Goal: Task Accomplishment & Management: Manage account settings

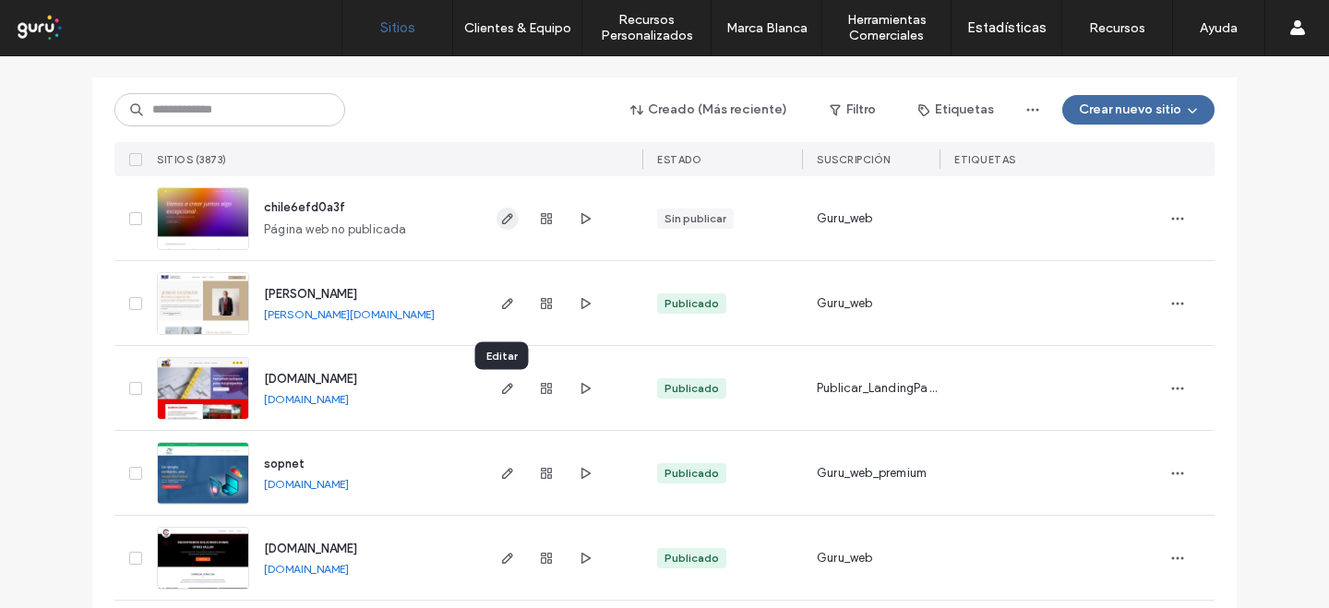
scroll to position [91, 0]
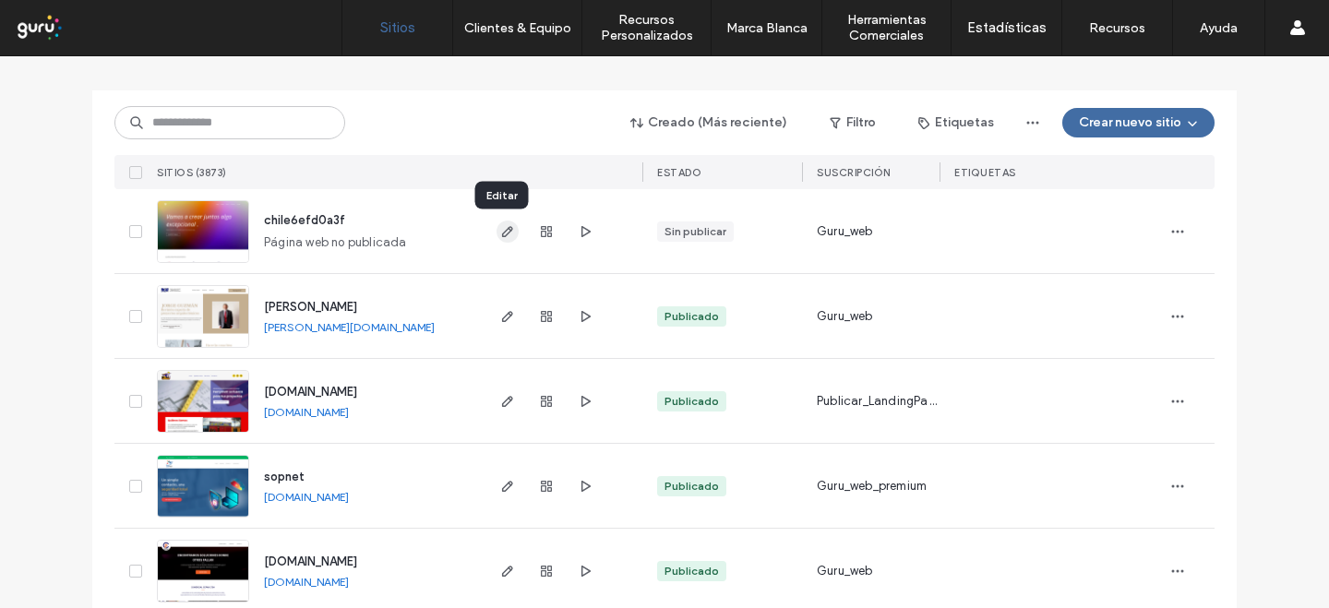
click at [502, 227] on use "button" at bounding box center [507, 231] width 11 height 11
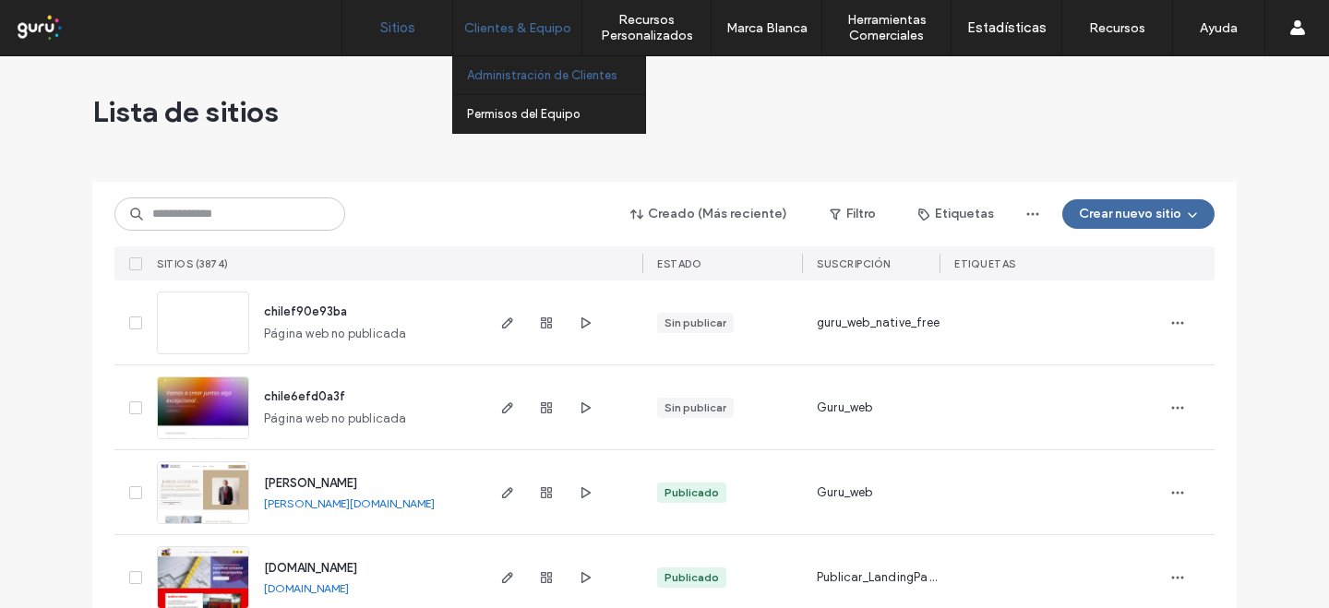
click at [511, 85] on link "Administración de Clientes" at bounding box center [556, 75] width 178 height 38
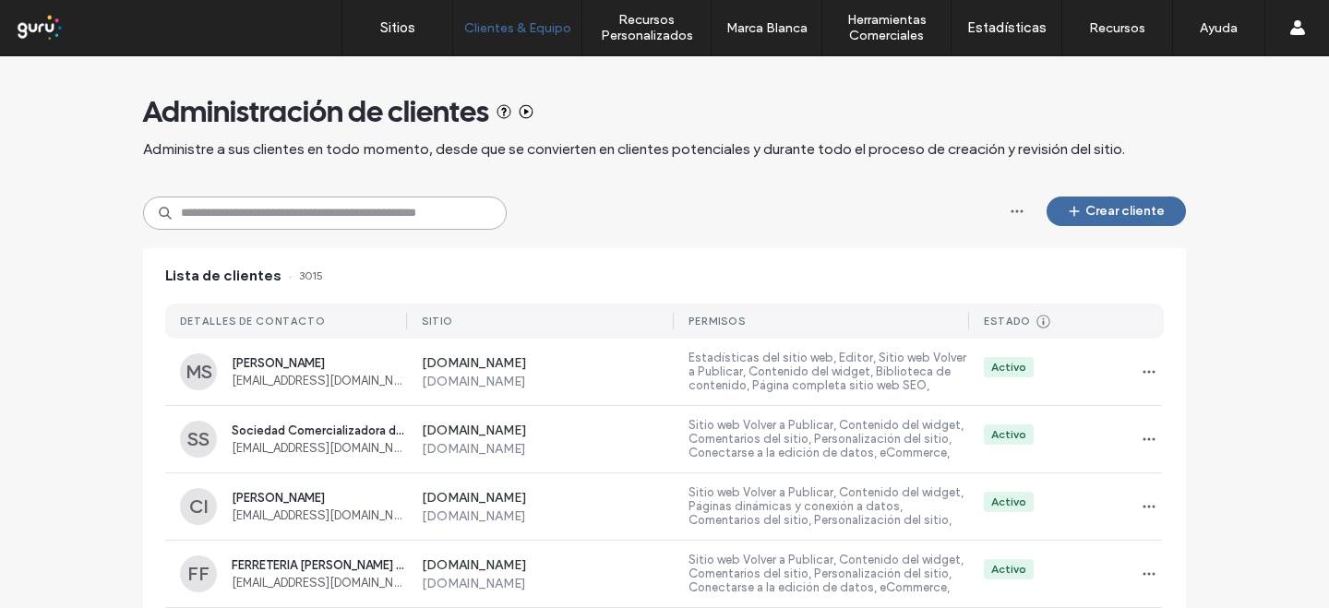
click at [386, 208] on input at bounding box center [325, 213] width 364 height 33
click at [1080, 208] on button "Crear cliente" at bounding box center [1116, 212] width 139 height 30
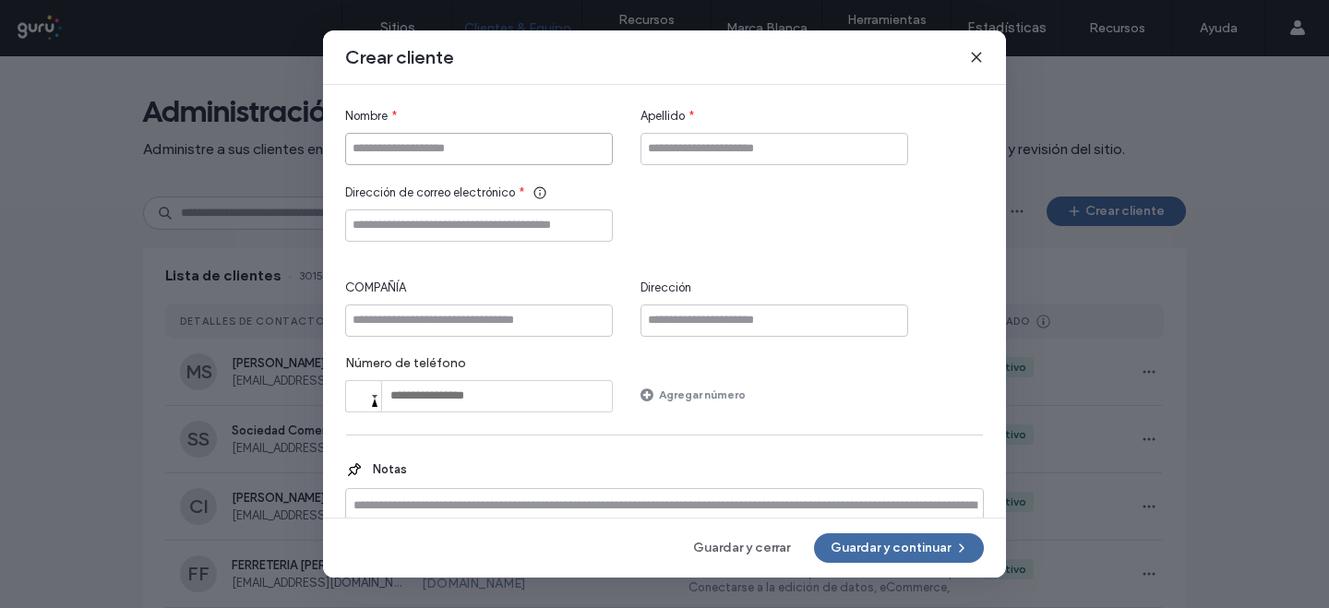
click at [421, 147] on input "Nombre" at bounding box center [479, 149] width 268 height 32
type input "******"
type input "*****"
type input "**********"
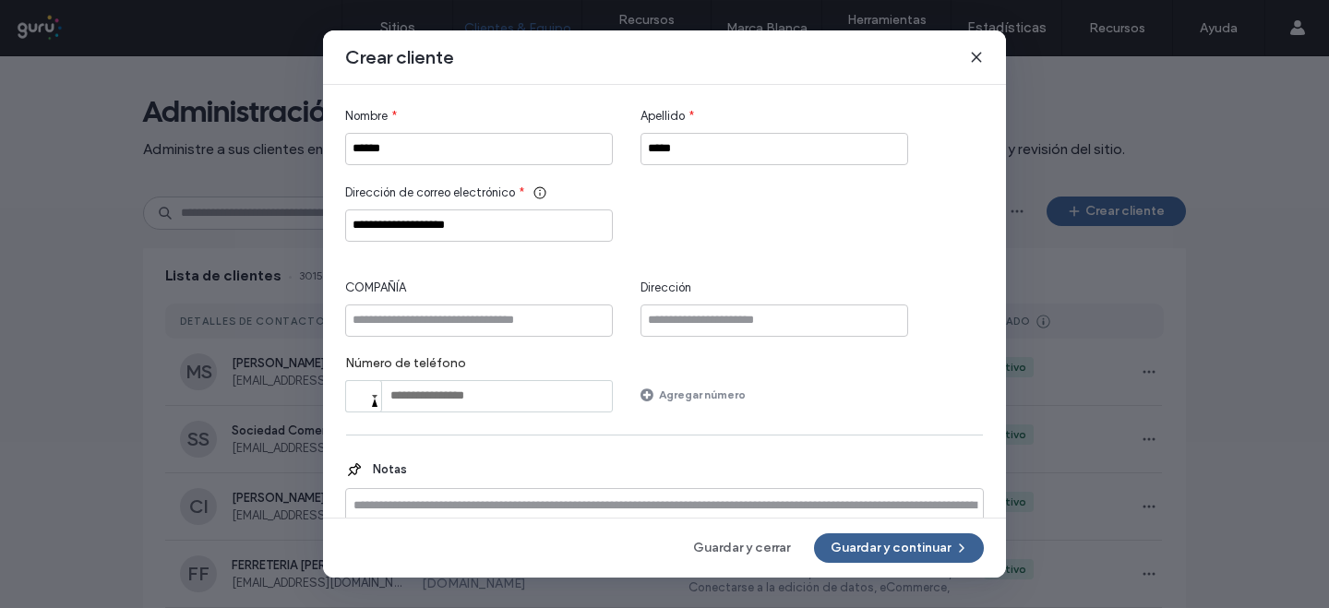
click at [840, 556] on button "Guardar y continuar" at bounding box center [899, 548] width 170 height 30
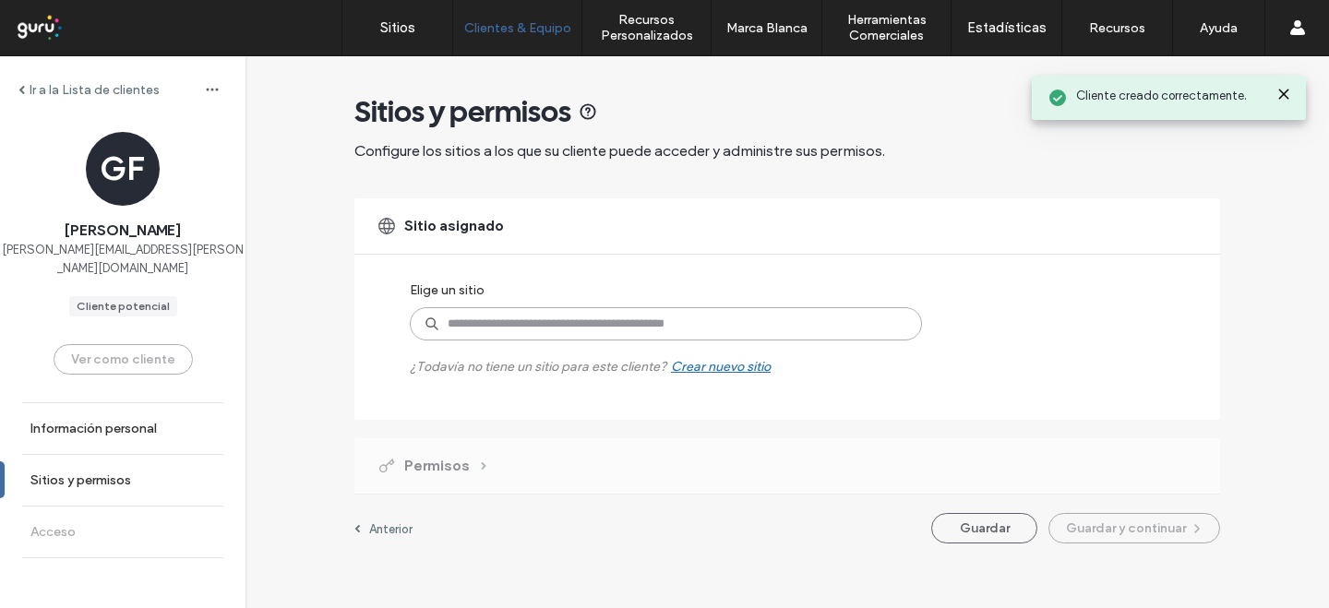
click at [446, 322] on input at bounding box center [666, 323] width 512 height 33
paste input "********"
type input "********"
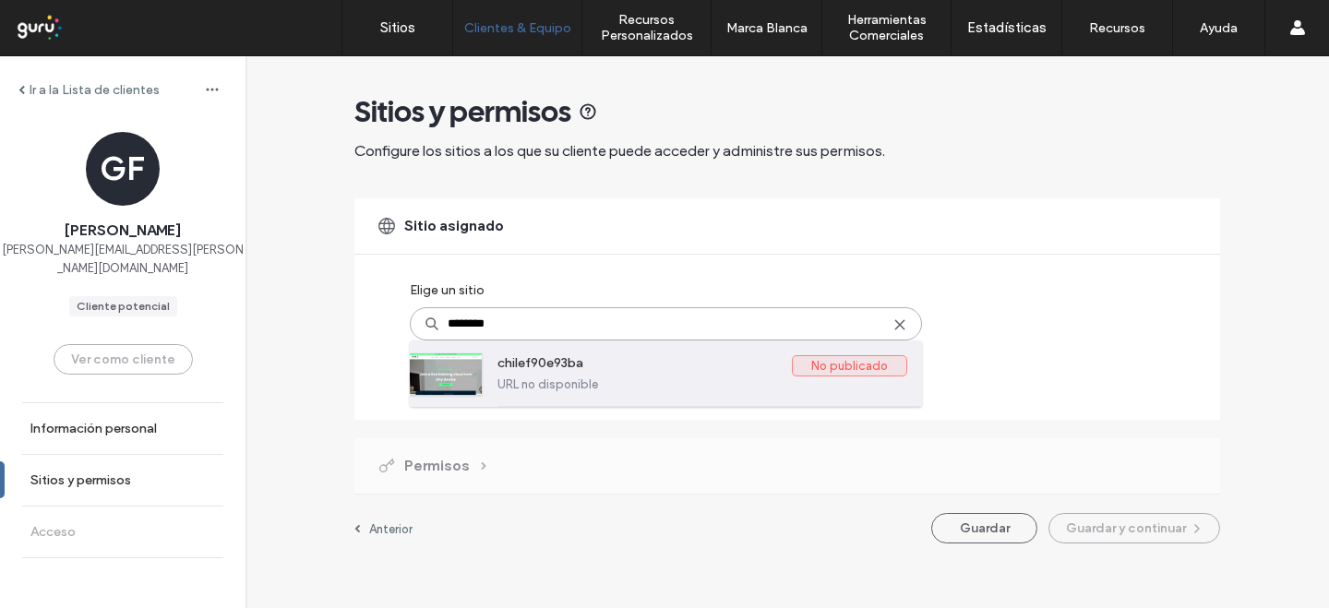
click at [614, 358] on label "chilef90e93ba" at bounding box center [644, 366] width 294 height 22
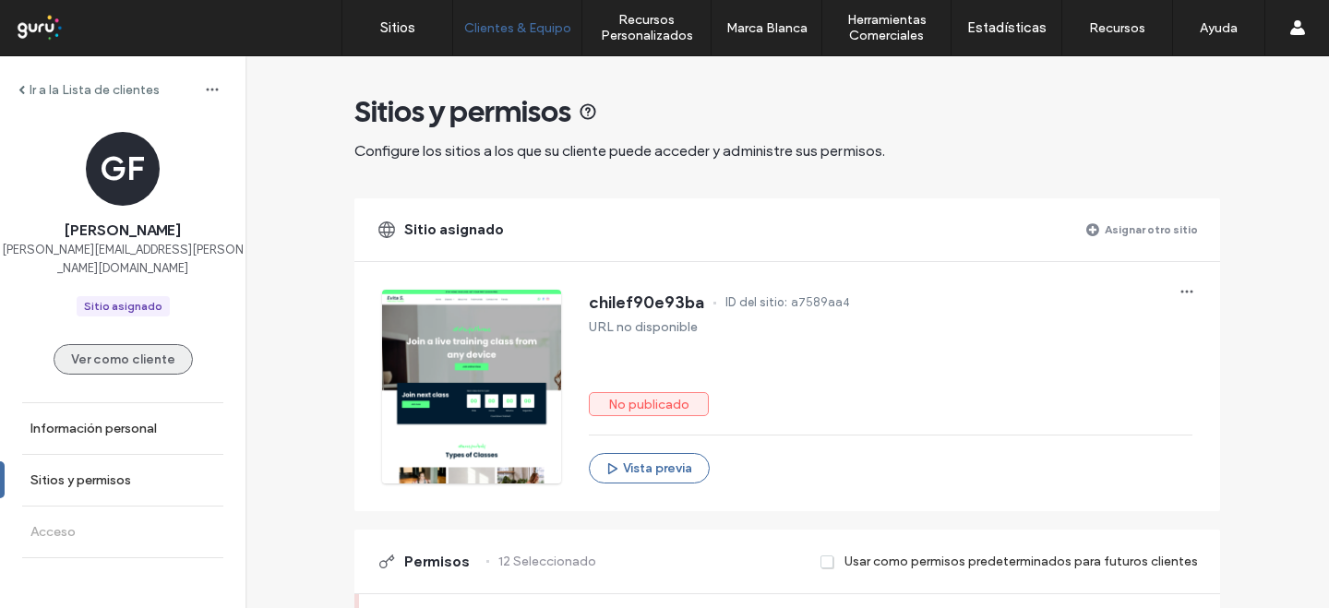
click at [144, 344] on button "Ver como cliente" at bounding box center [123, 359] width 139 height 30
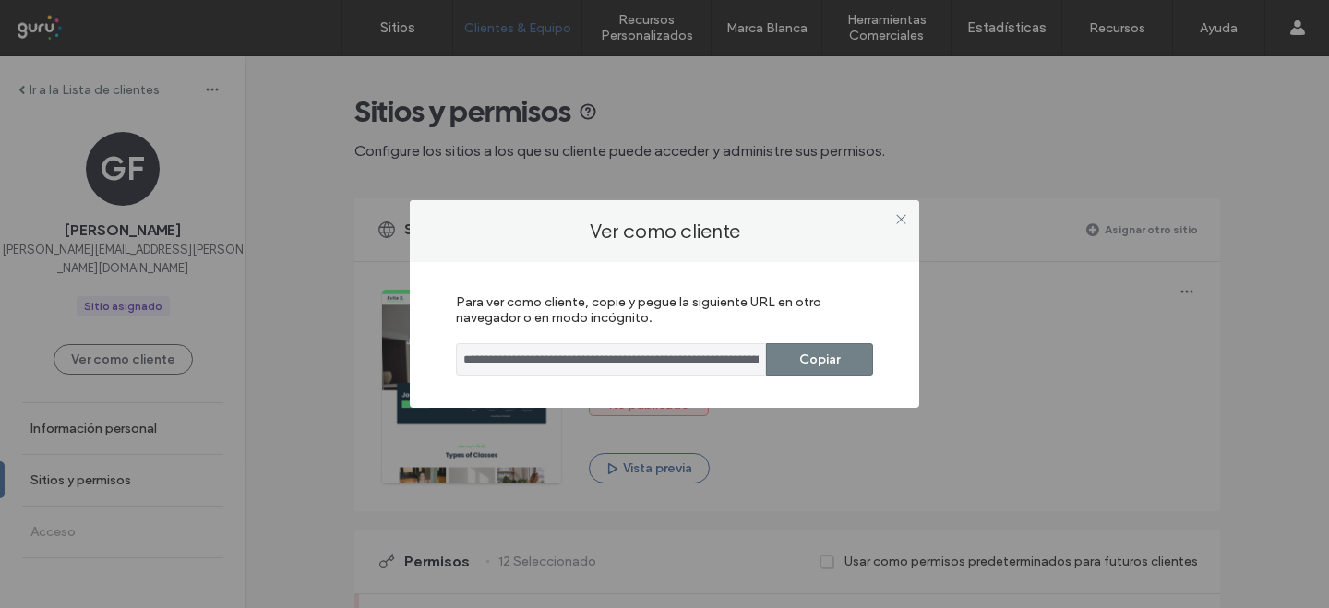
click at [810, 357] on button "Copiar" at bounding box center [819, 359] width 107 height 32
click at [903, 218] on icon at bounding box center [901, 219] width 14 height 14
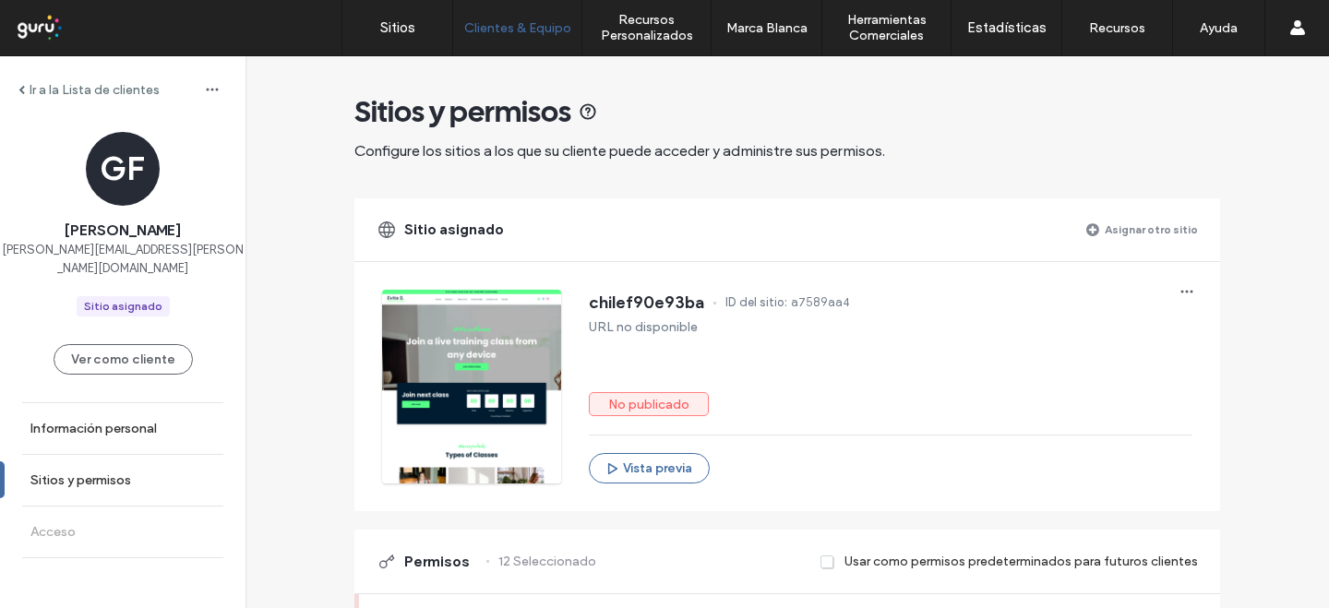
click at [382, 410] on div at bounding box center [471, 387] width 179 height 194
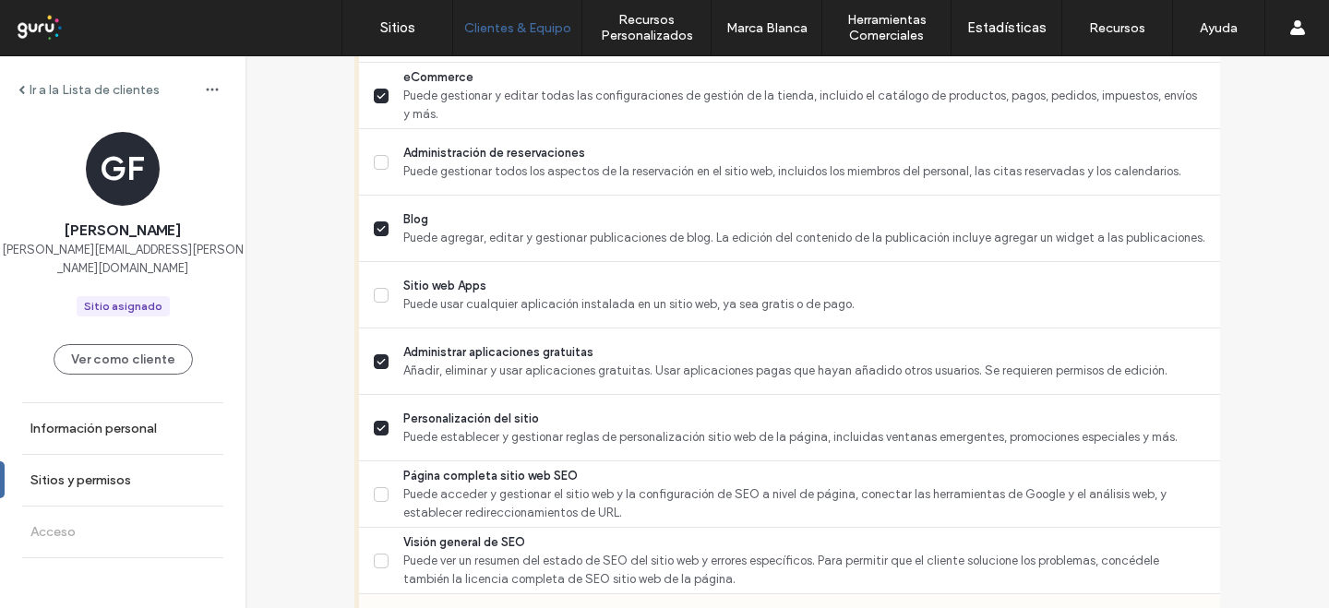
scroll to position [1741, 0]
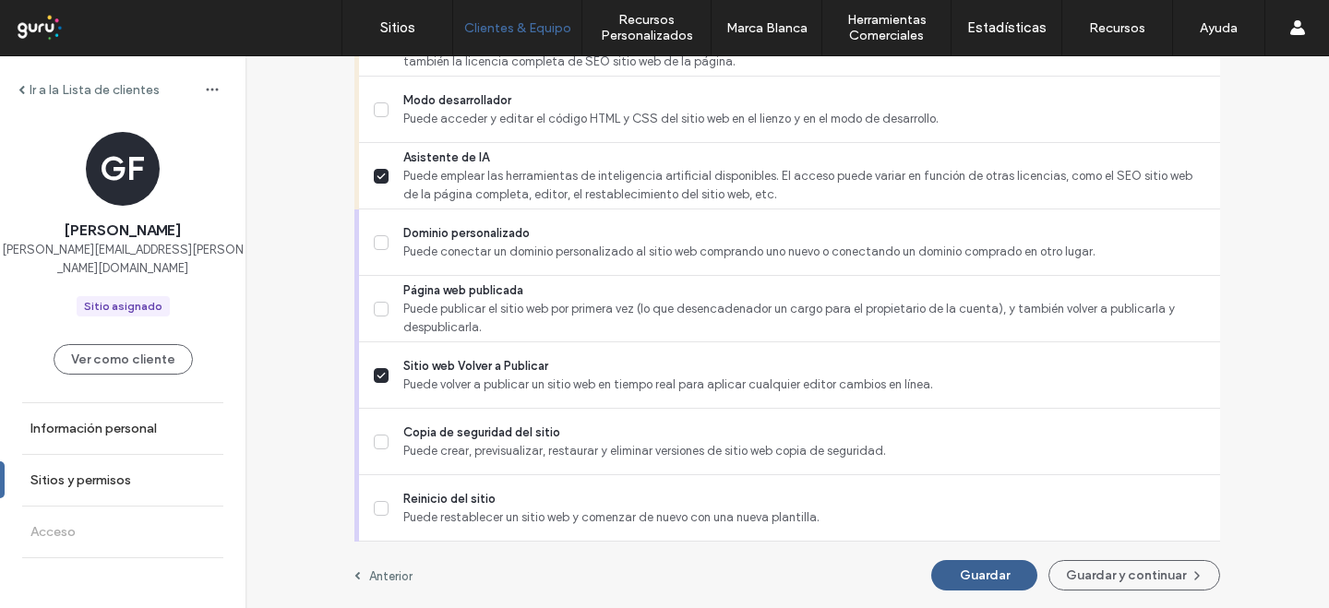
click at [949, 569] on button "Guardar" at bounding box center [984, 575] width 106 height 30
click at [134, 275] on div "GF Gilmar Filho gilmar.filho@duda.co Sitio asignado" at bounding box center [122, 224] width 245 height 185
click at [951, 568] on button "Guardar" at bounding box center [984, 575] width 106 height 30
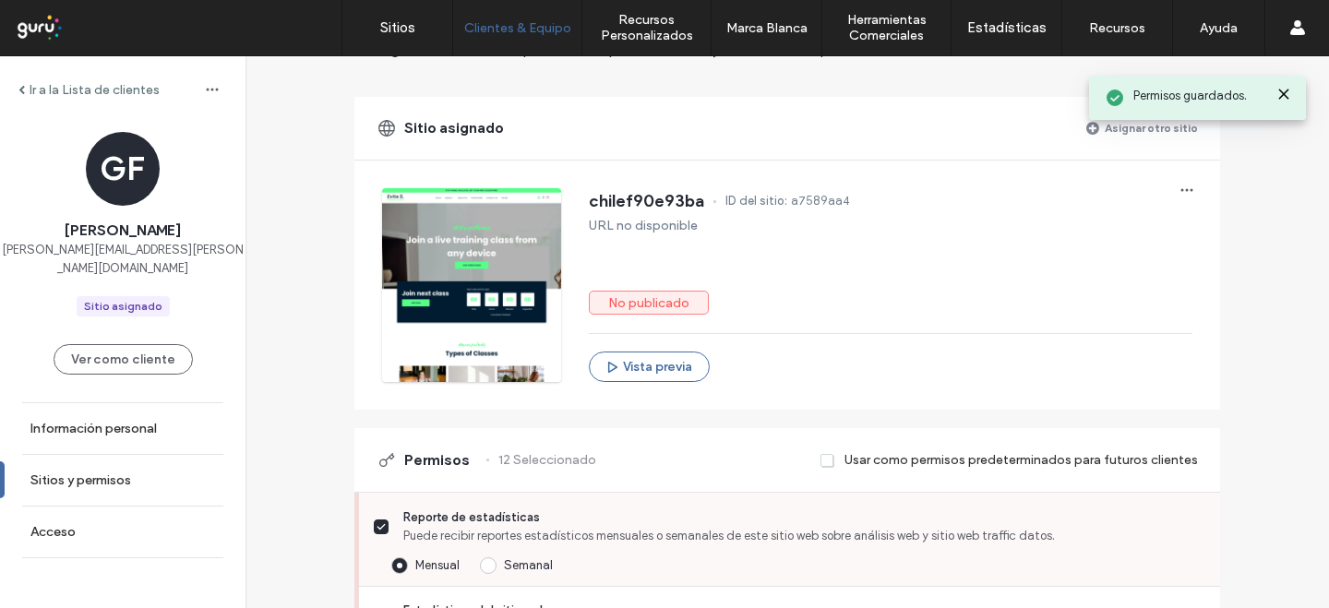
scroll to position [0, 0]
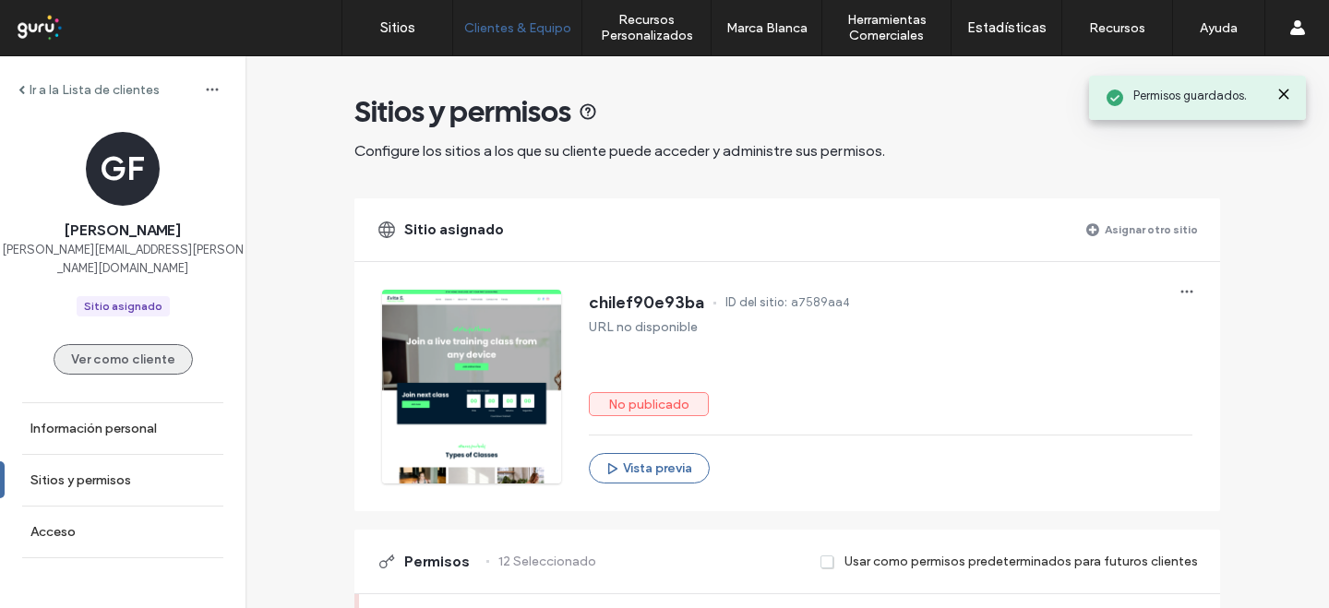
click at [115, 355] on button "Ver como cliente" at bounding box center [123, 359] width 139 height 30
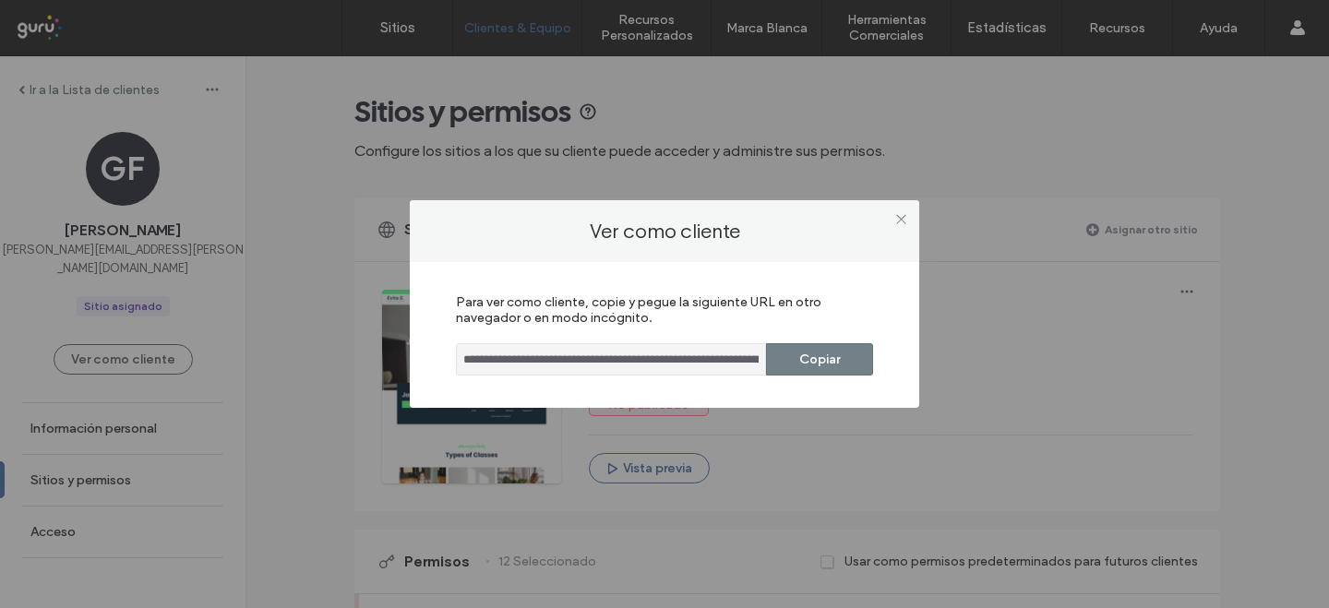
click at [813, 361] on button "Copiar" at bounding box center [819, 359] width 107 height 32
click at [901, 214] on icon at bounding box center [901, 219] width 14 height 14
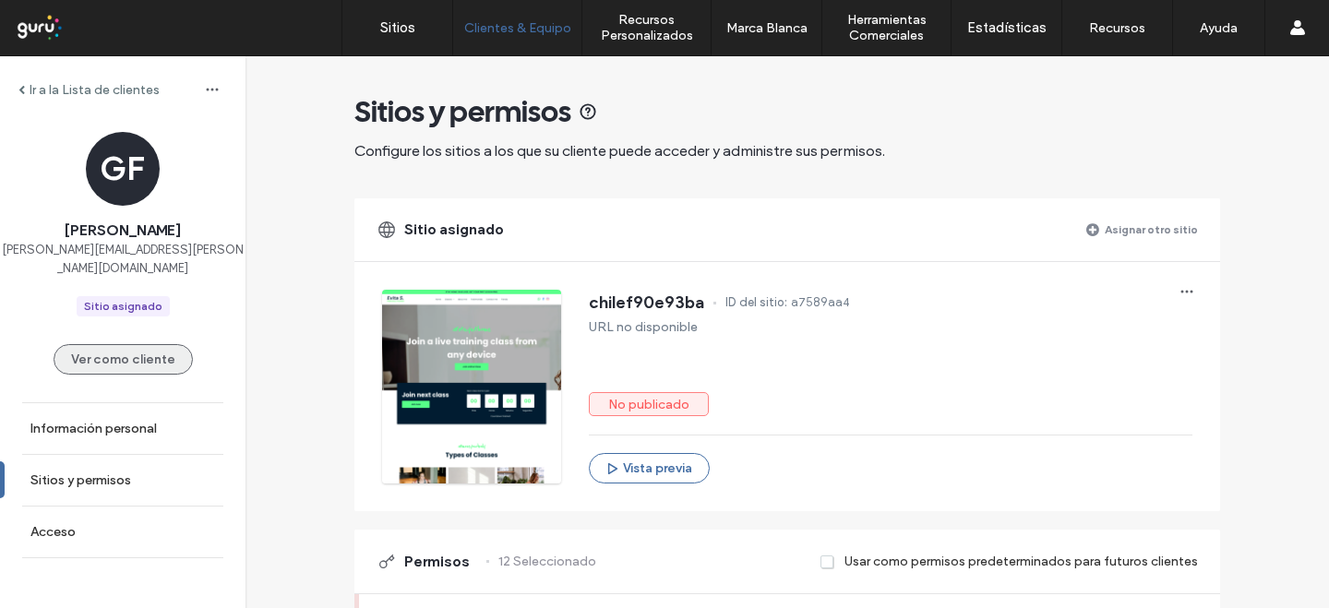
click at [142, 344] on button "Ver como cliente" at bounding box center [123, 359] width 139 height 30
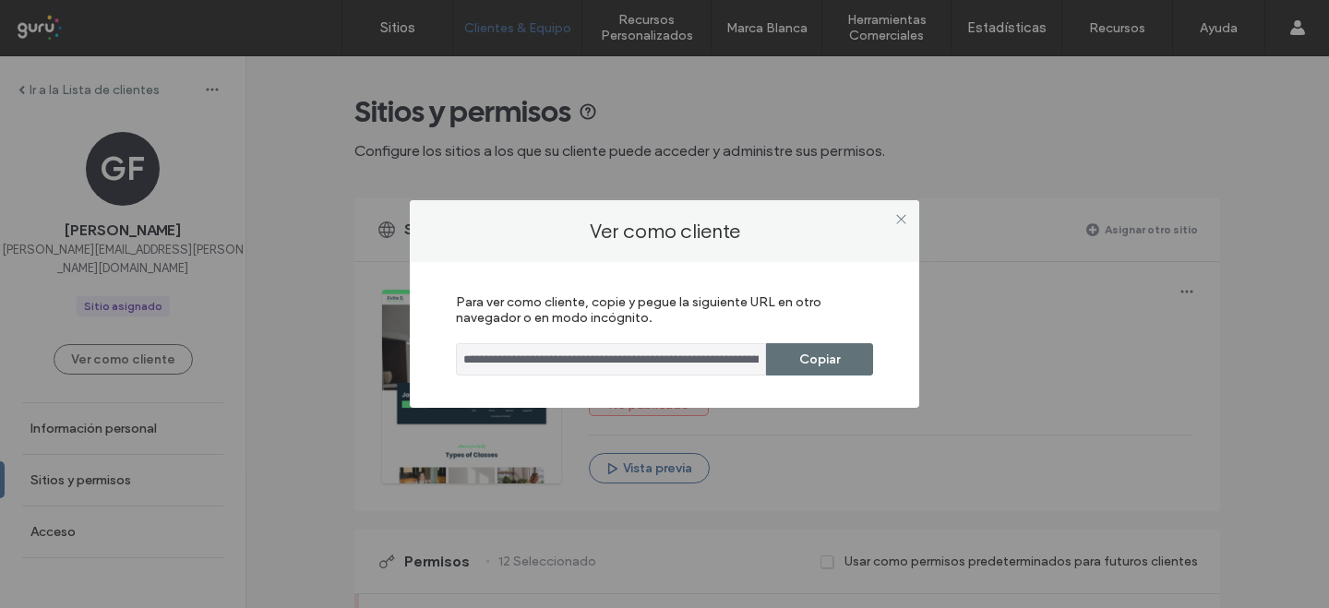
click at [125, 414] on div "**********" at bounding box center [664, 304] width 1329 height 608
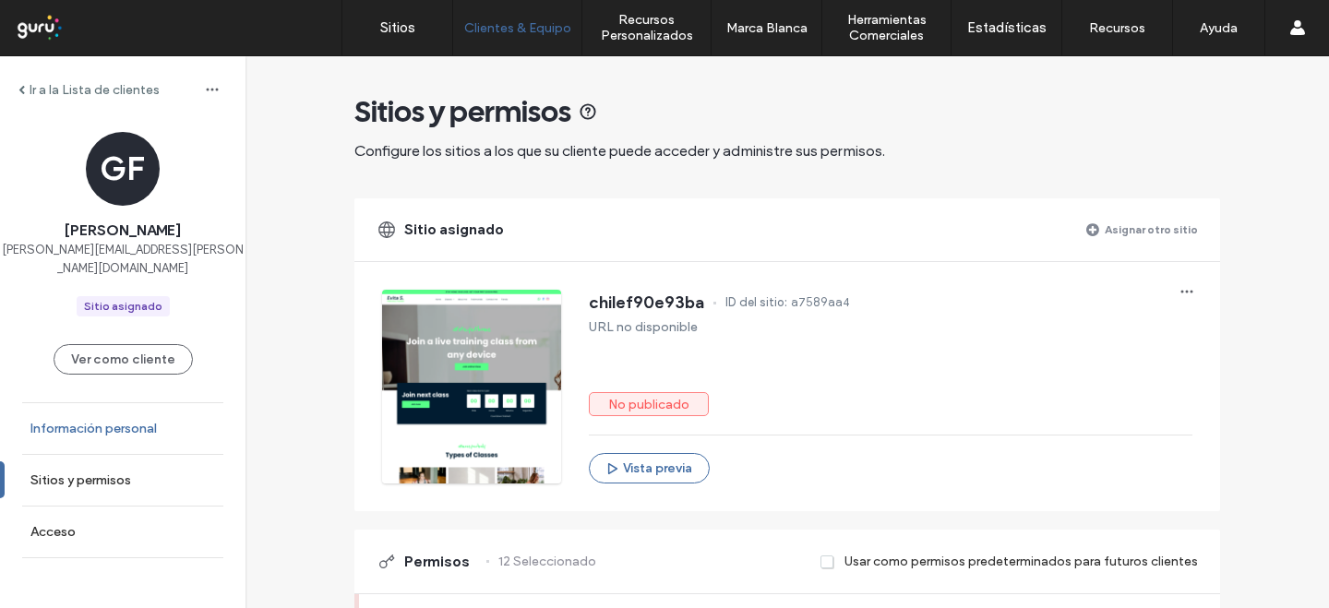
click at [125, 421] on label "Información personal" at bounding box center [93, 429] width 126 height 16
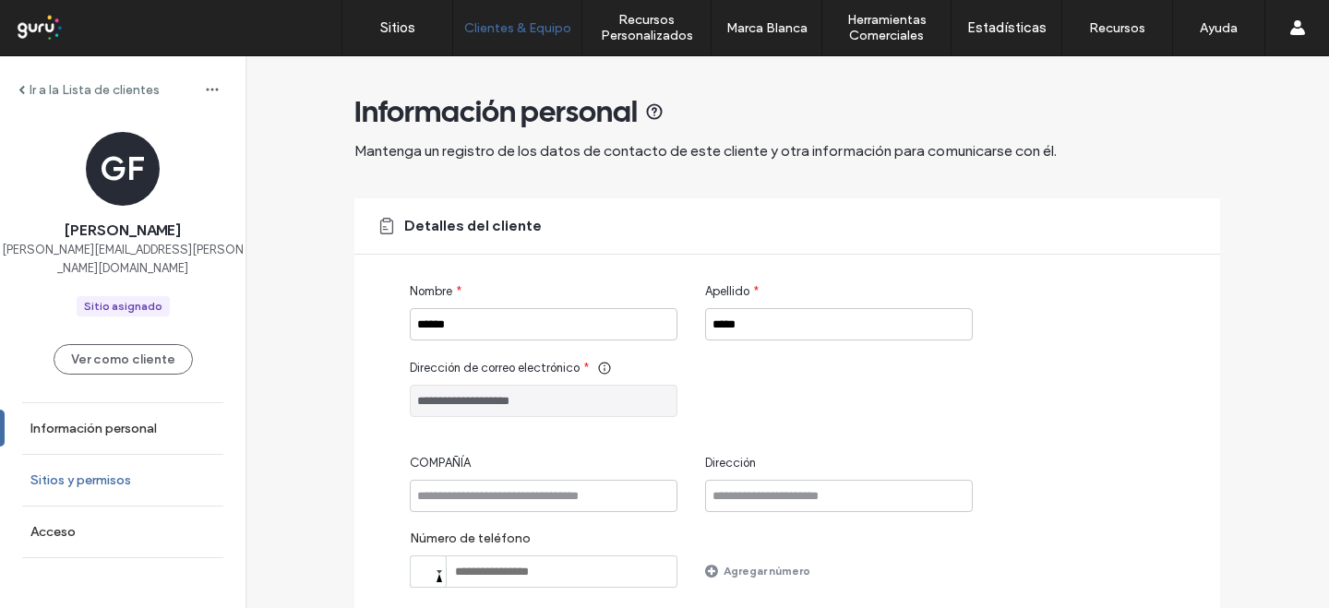
click at [118, 473] on label "Sitios y permisos" at bounding box center [80, 481] width 101 height 16
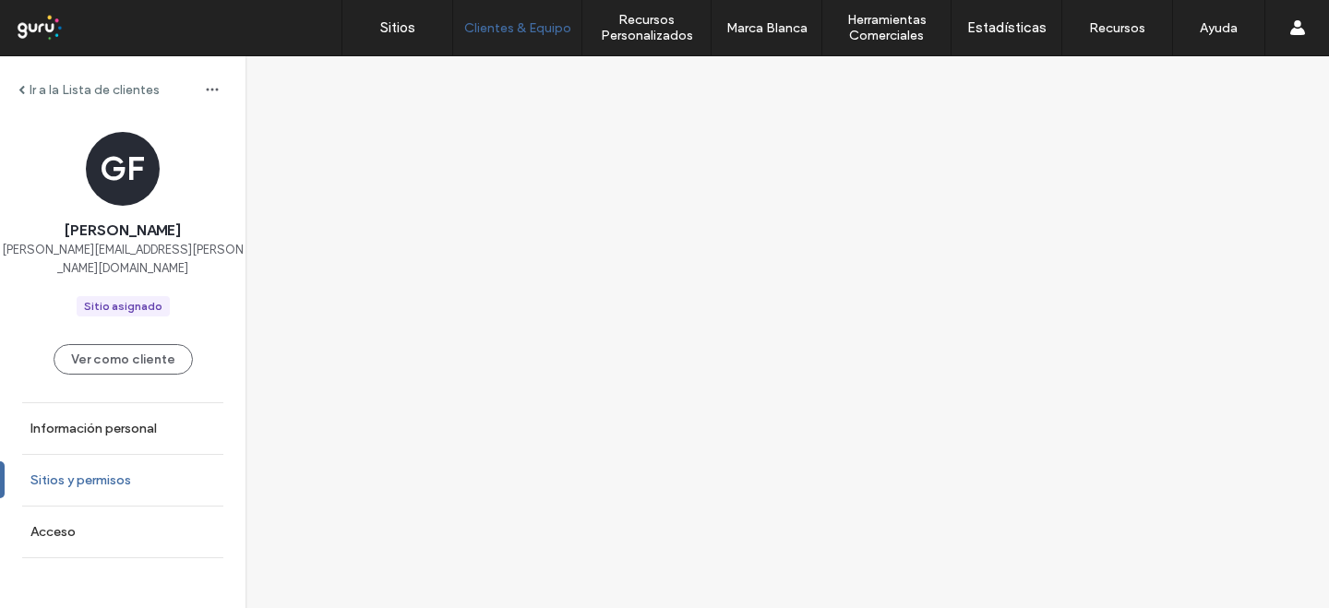
click at [128, 473] on label "Sitios y permisos" at bounding box center [80, 481] width 101 height 16
click at [150, 507] on link "Acceso" at bounding box center [122, 532] width 245 height 51
click at [82, 473] on link "Sitios y permisos" at bounding box center [122, 480] width 245 height 51
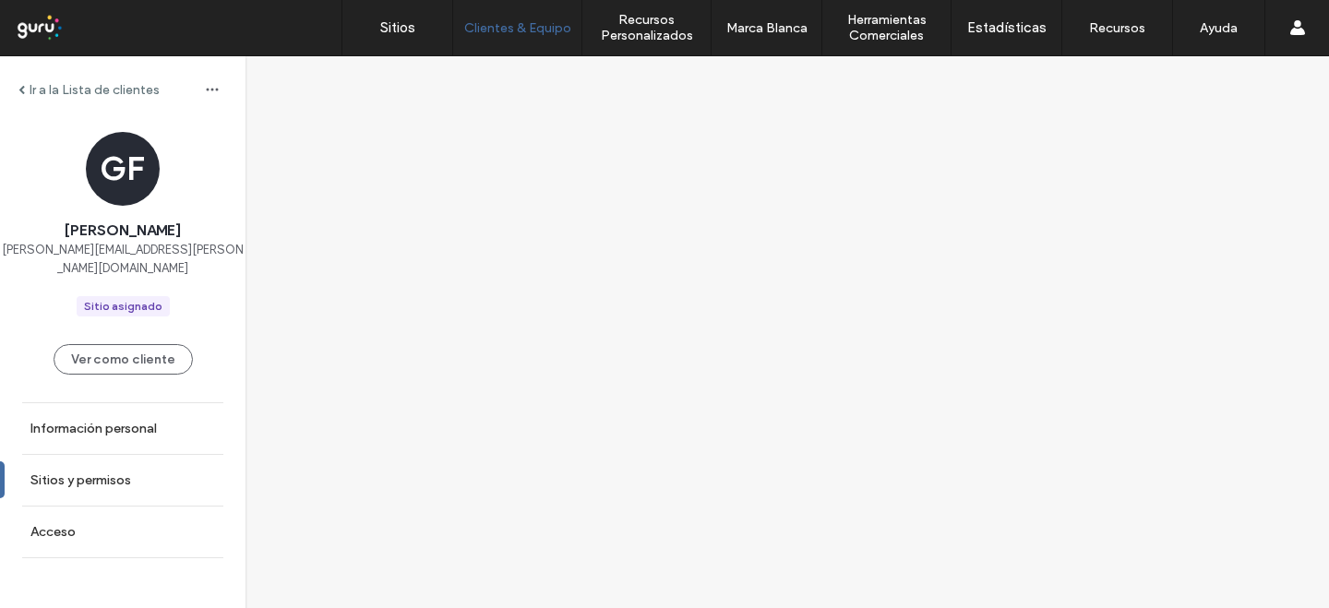
click at [82, 473] on link "Sitios y permisos" at bounding box center [122, 480] width 245 height 51
click at [113, 421] on label "Información personal" at bounding box center [93, 429] width 126 height 16
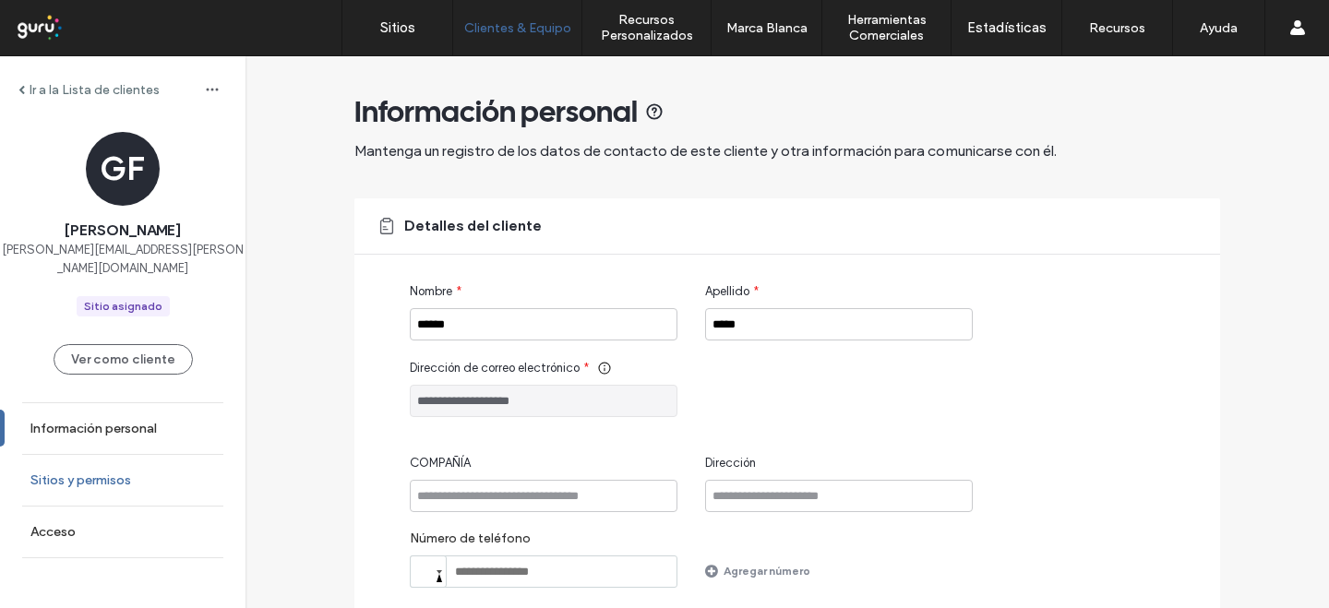
click at [116, 455] on link "Sitios y permisos" at bounding box center [122, 480] width 245 height 51
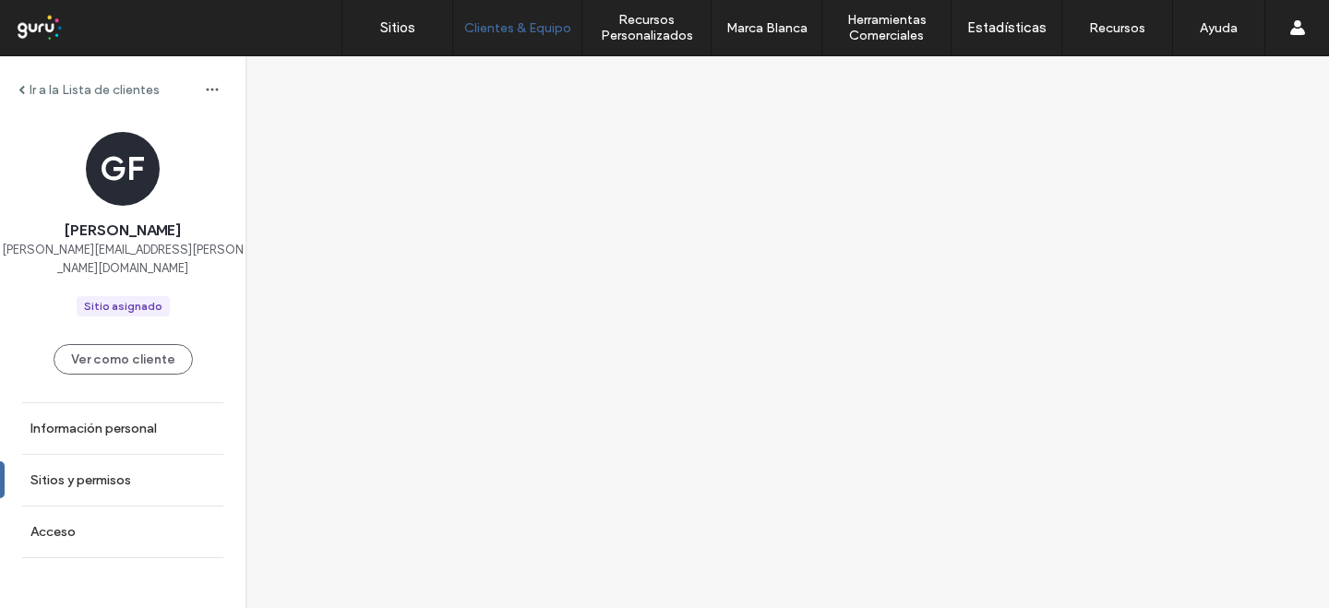
click at [119, 199] on div "GF" at bounding box center [123, 169] width 74 height 74
click at [47, 97] on label "Ir a la Lista de clientes" at bounding box center [95, 90] width 130 height 16
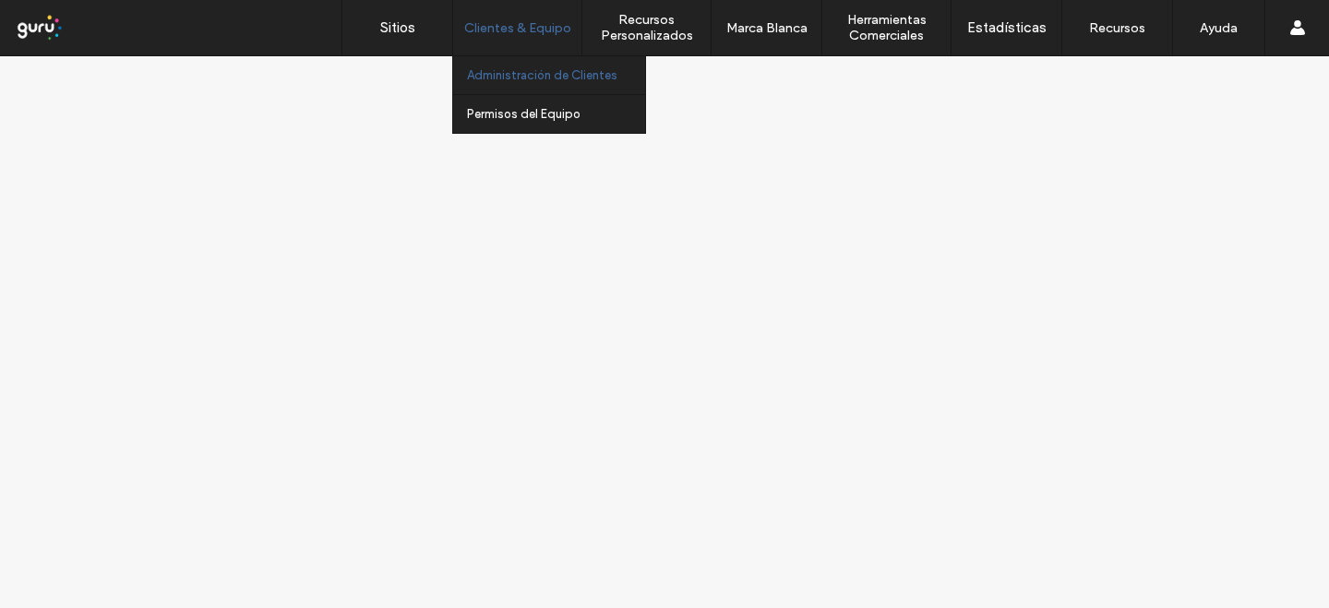
click at [510, 78] on label "Administración de Clientes" at bounding box center [542, 75] width 150 height 14
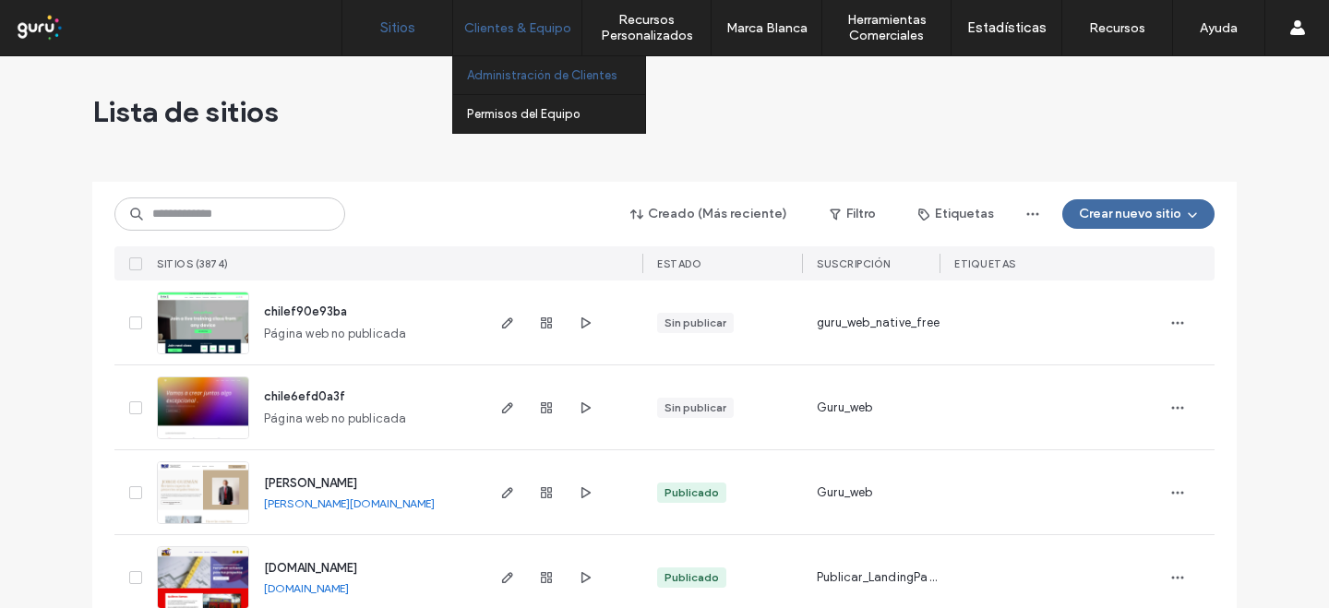
click at [520, 84] on link "Administración de Clientes" at bounding box center [556, 75] width 178 height 38
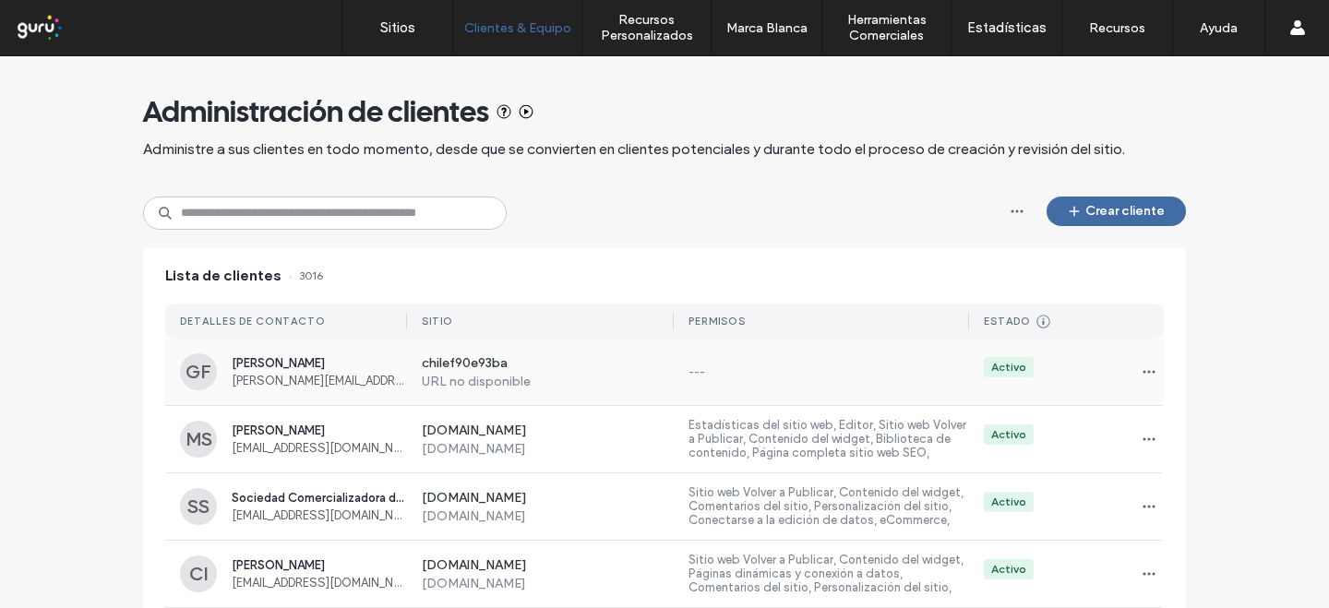
click at [960, 358] on div "chilef90e93ba URL no disponible --- Activo" at bounding box center [785, 372] width 757 height 66
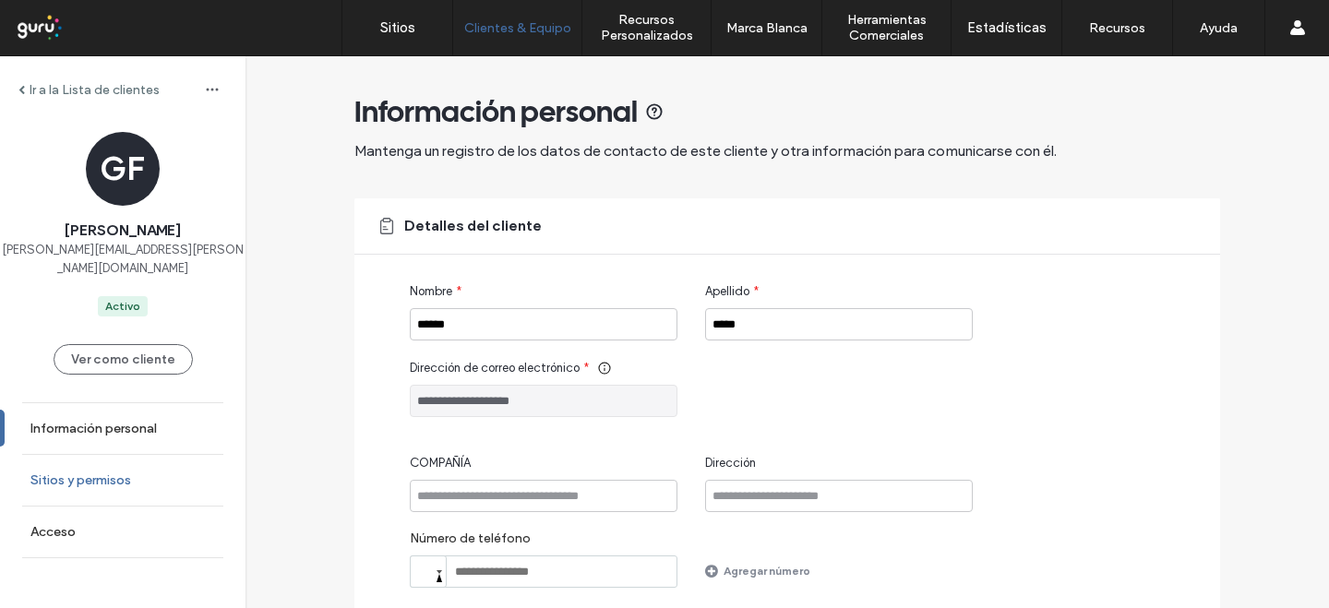
click at [154, 477] on link "Sitios y permisos" at bounding box center [122, 480] width 245 height 51
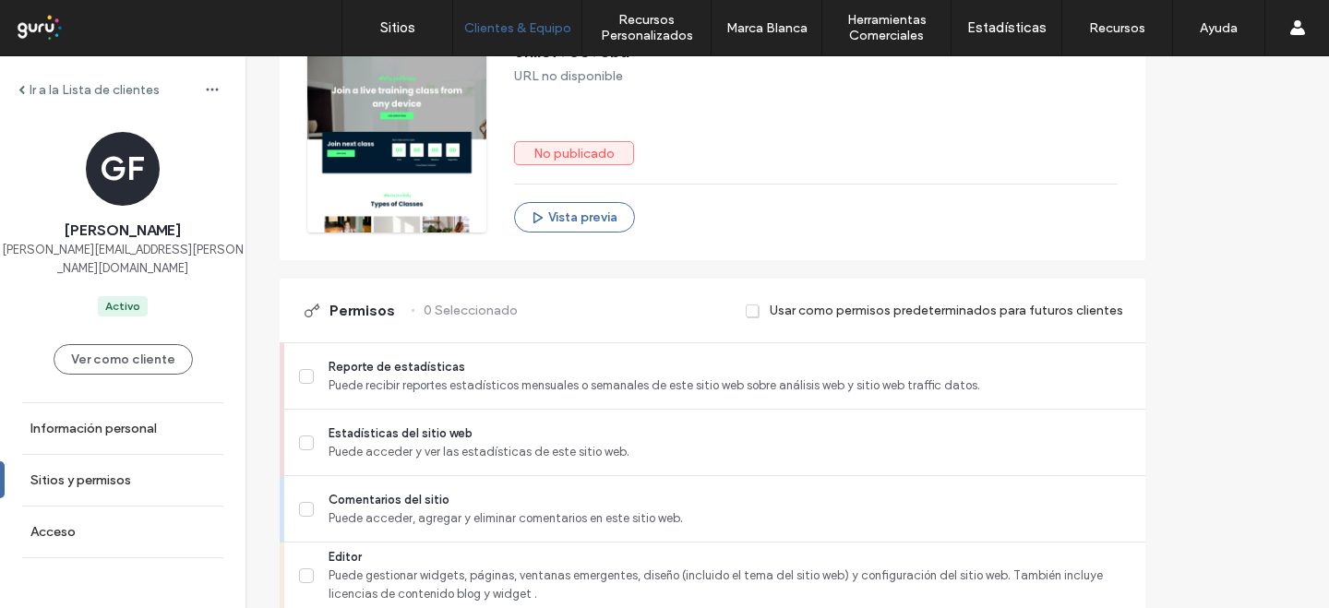
scroll to position [416, 0]
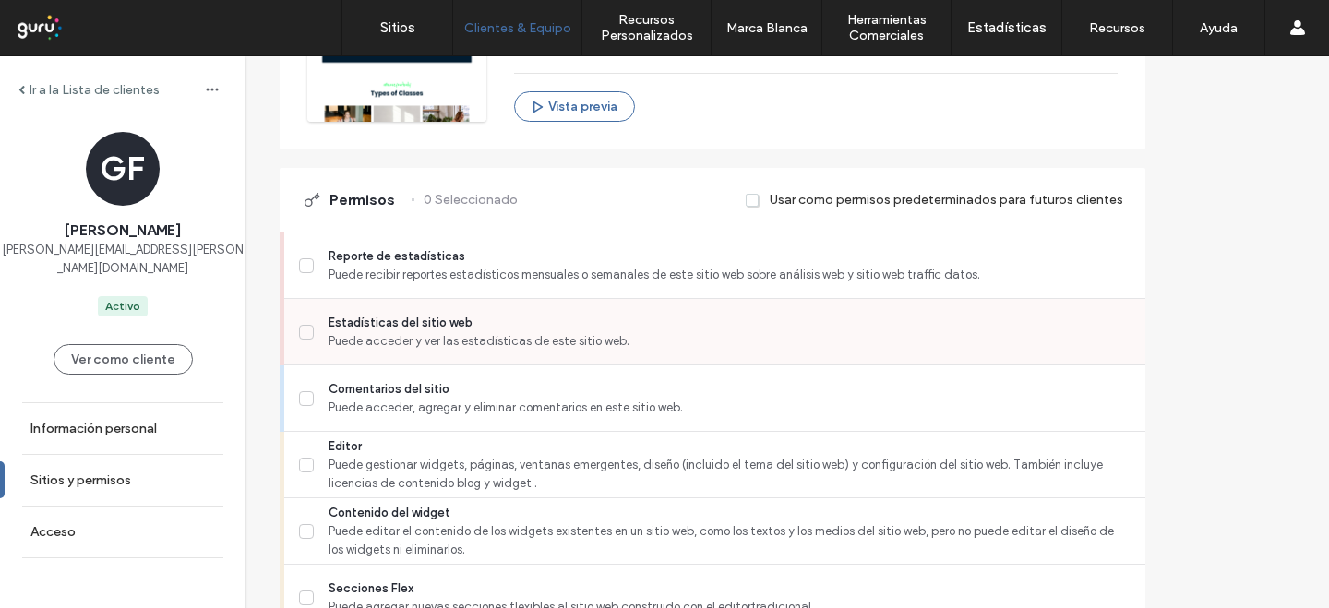
click at [314, 331] on span at bounding box center [306, 332] width 15 height 15
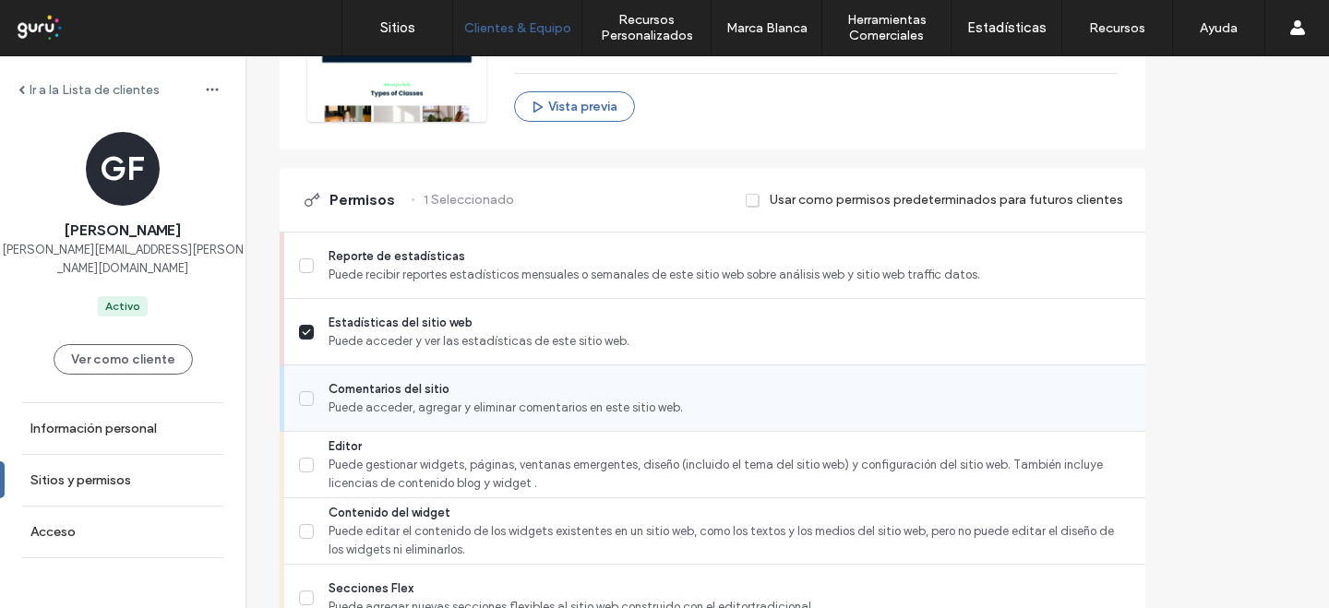
click at [356, 414] on label "Comentarios del sitio Puede acceder, agregar y eliminar comentarios en este sit…" at bounding box center [715, 398] width 832 height 37
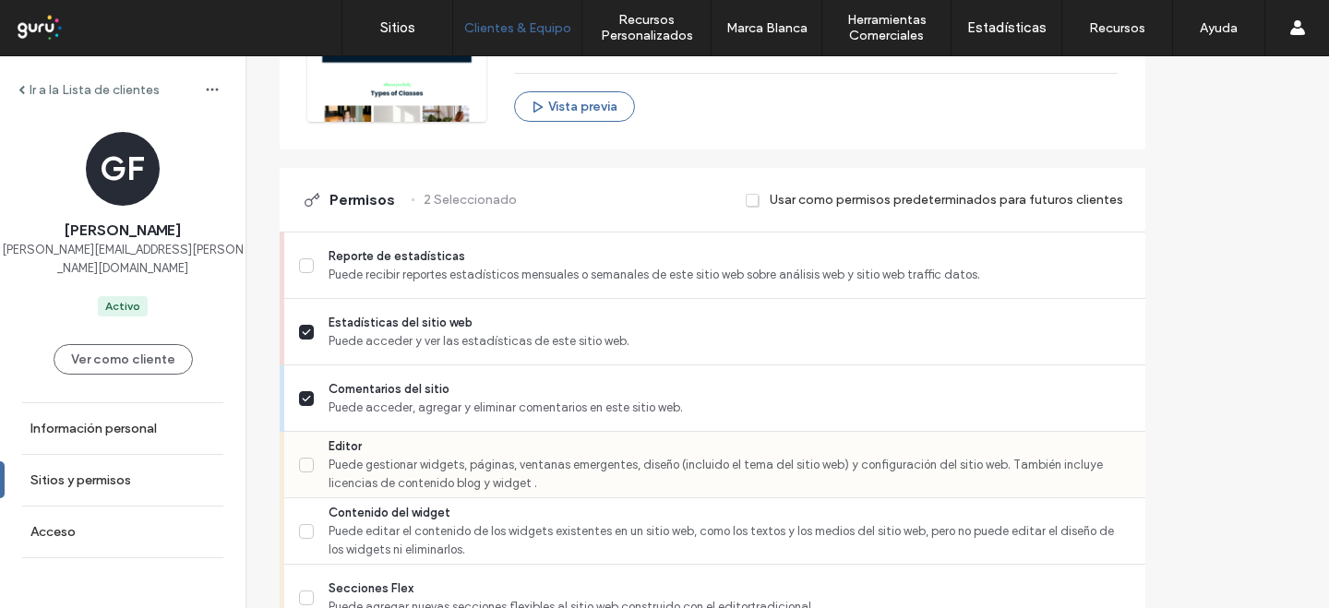
click at [353, 483] on label "Editor Puede gestionar widgets, páginas, ventanas emergentes, diseño (incluido …" at bounding box center [715, 464] width 832 height 55
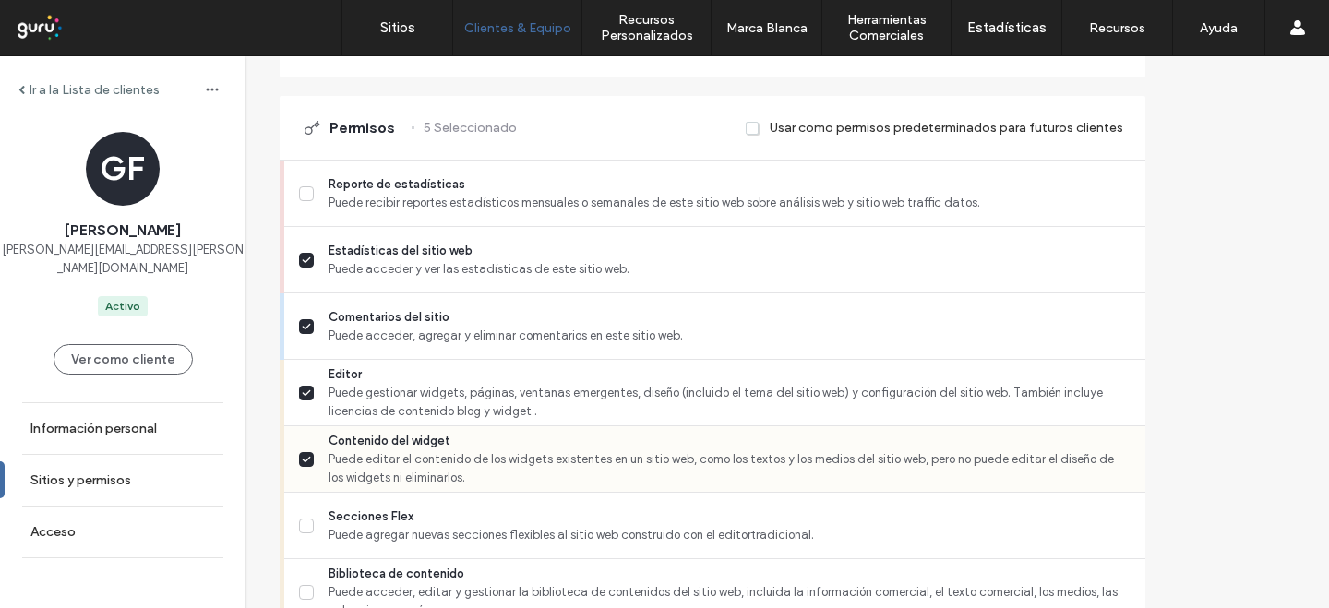
scroll to position [511, 0]
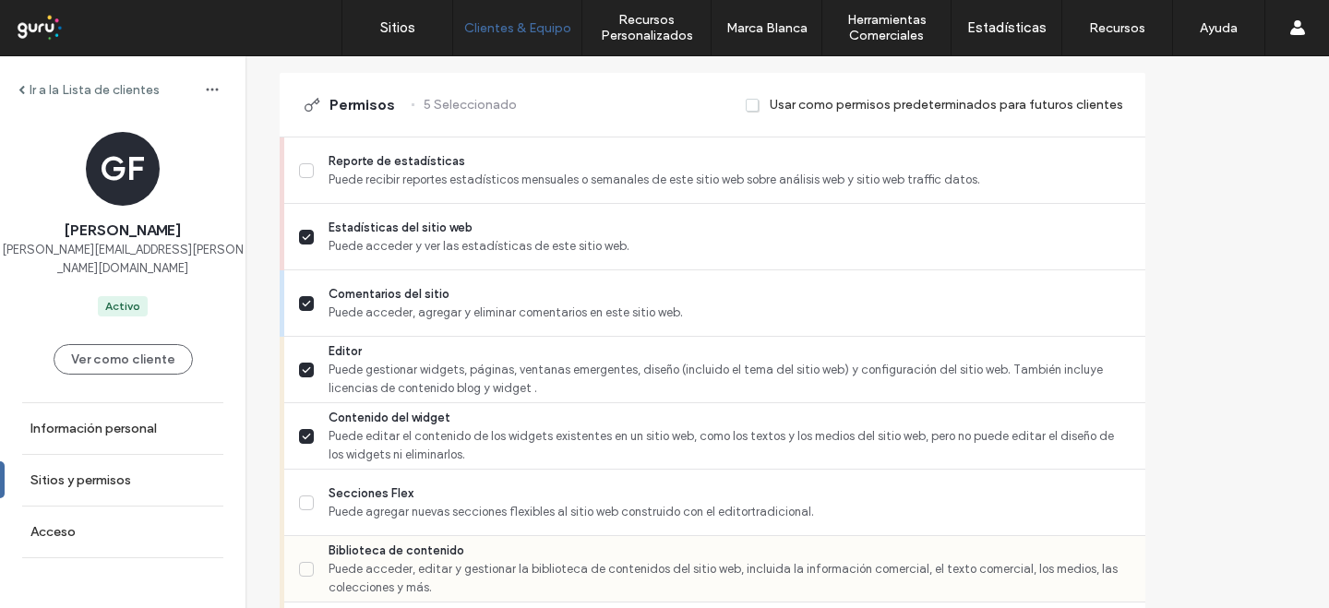
click at [353, 558] on label "Biblioteca de contenido Puede acceder, editar y gestionar la biblioteca de cont…" at bounding box center [715, 569] width 832 height 55
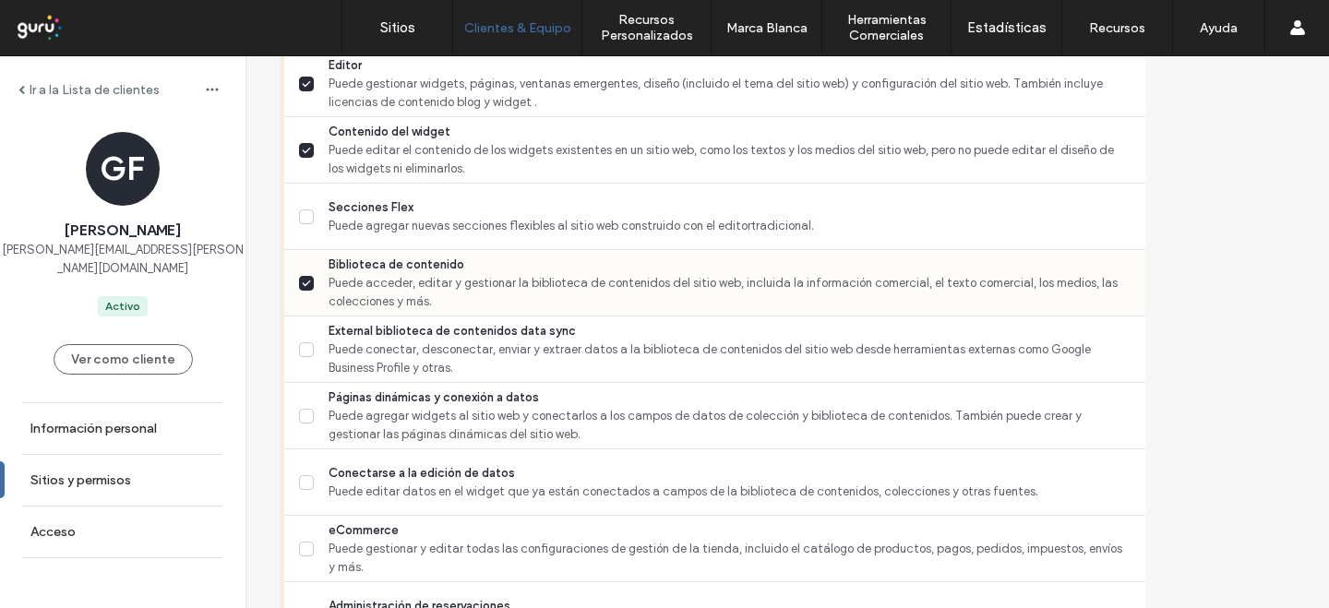
scroll to position [845, 0]
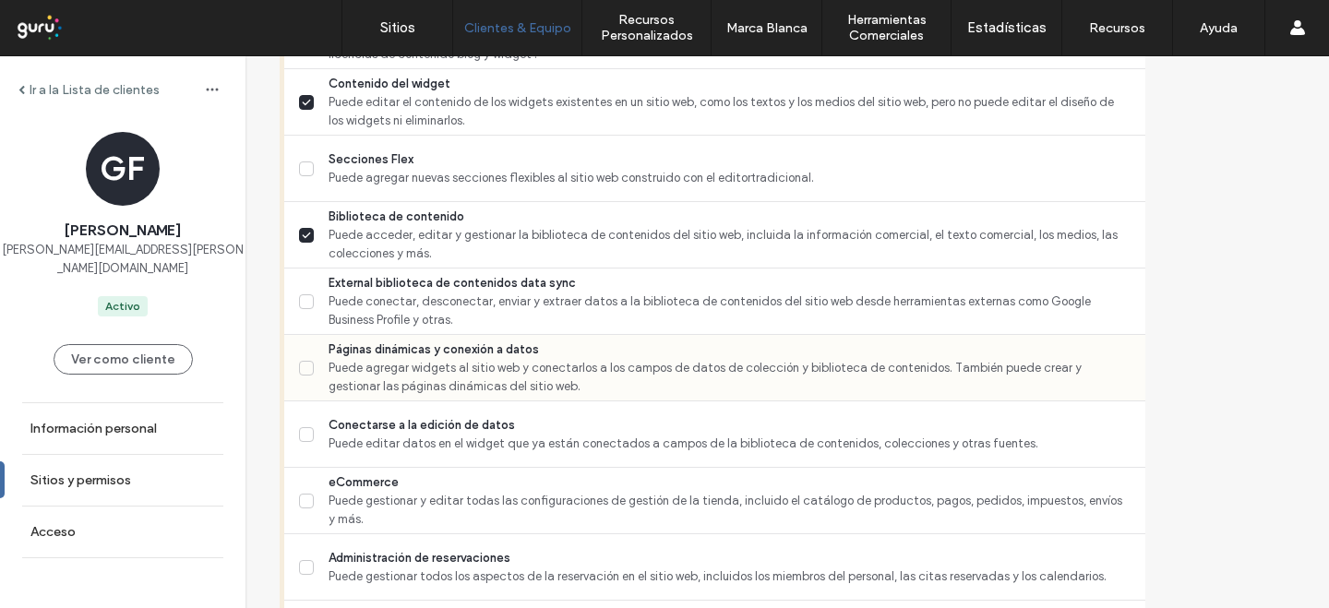
click at [314, 372] on span at bounding box center [306, 368] width 15 height 15
click at [355, 509] on label "eCommerce Puede gestionar y editar todas las configuraciones de gestión de la t…" at bounding box center [715, 500] width 832 height 55
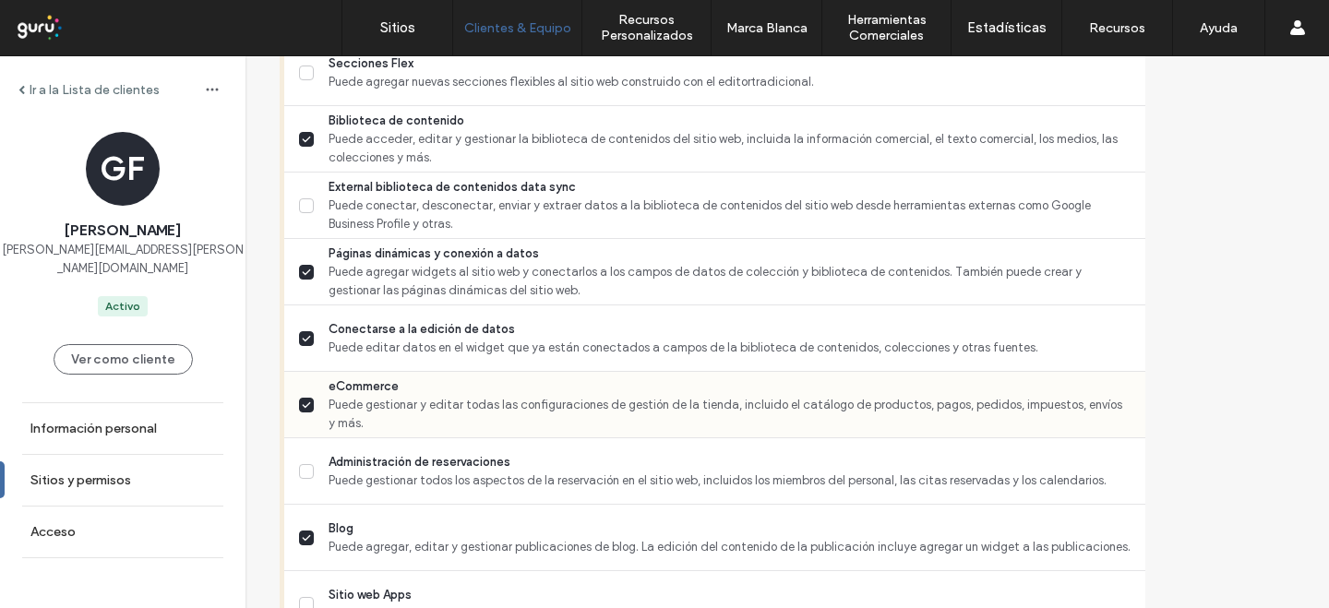
scroll to position [1013, 0]
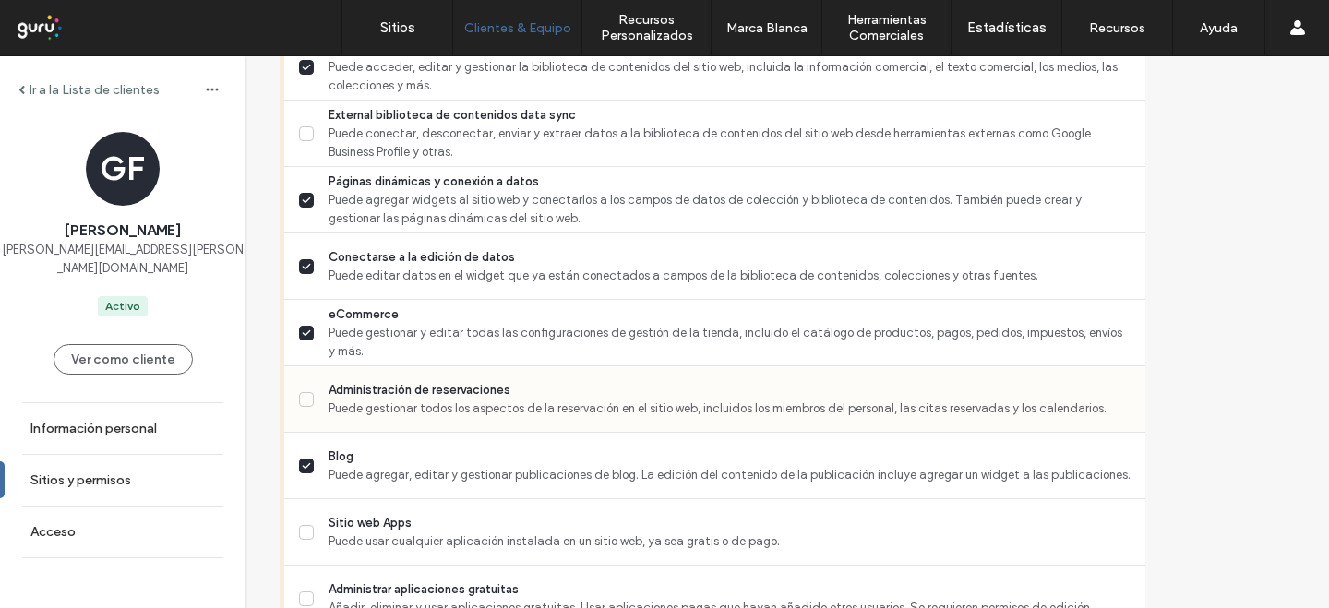
click at [357, 409] on label "Administración de reservaciones Puede gestionar todos los aspectos de la reserv…" at bounding box center [715, 399] width 832 height 37
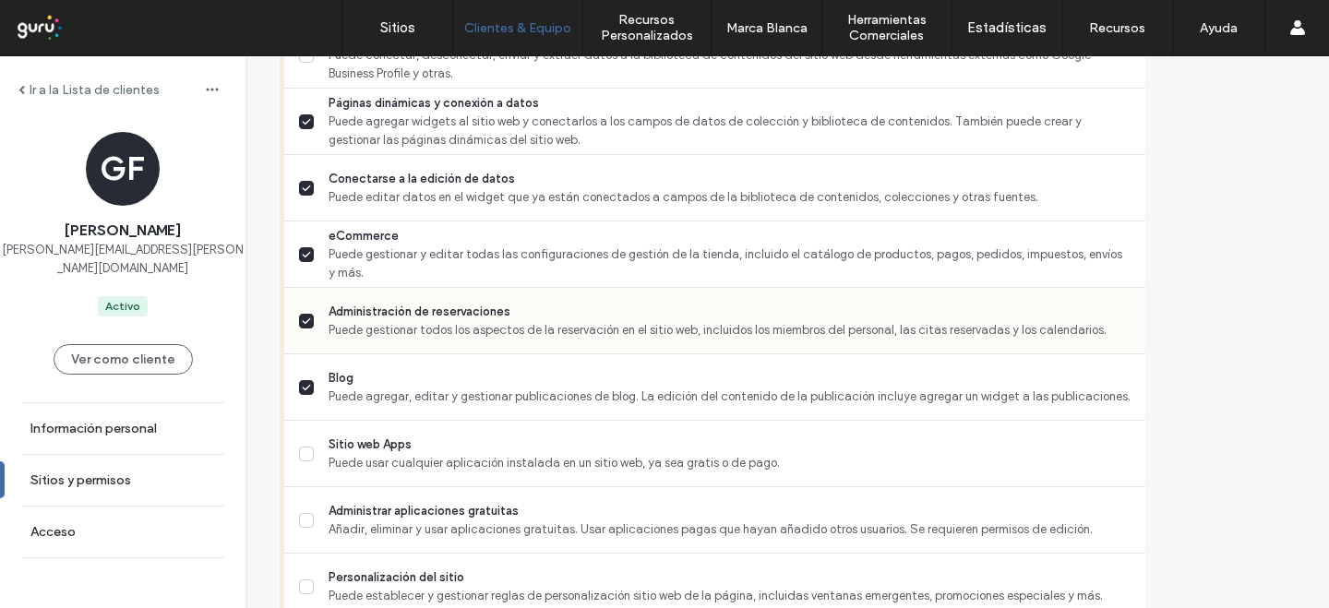
scroll to position [1186, 0]
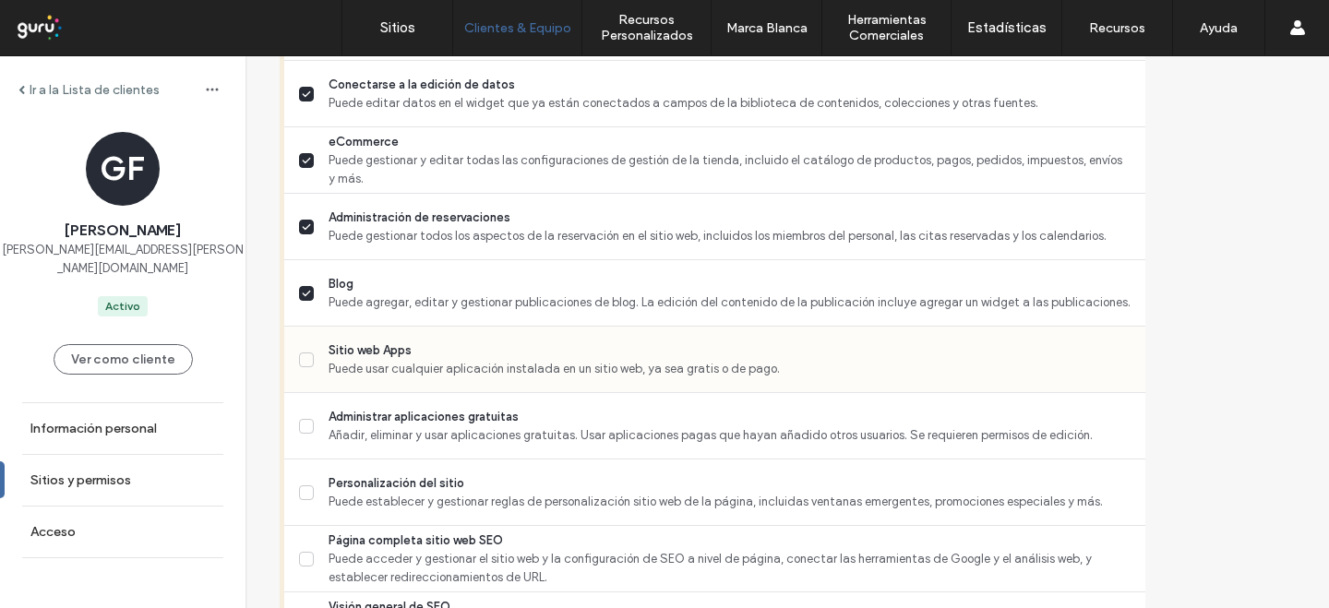
click at [314, 365] on span at bounding box center [306, 360] width 15 height 15
click at [354, 441] on label "Administrar aplicaciones gratuitas Añadir, eliminar y usar aplicaciones gratuit…" at bounding box center [715, 426] width 832 height 37
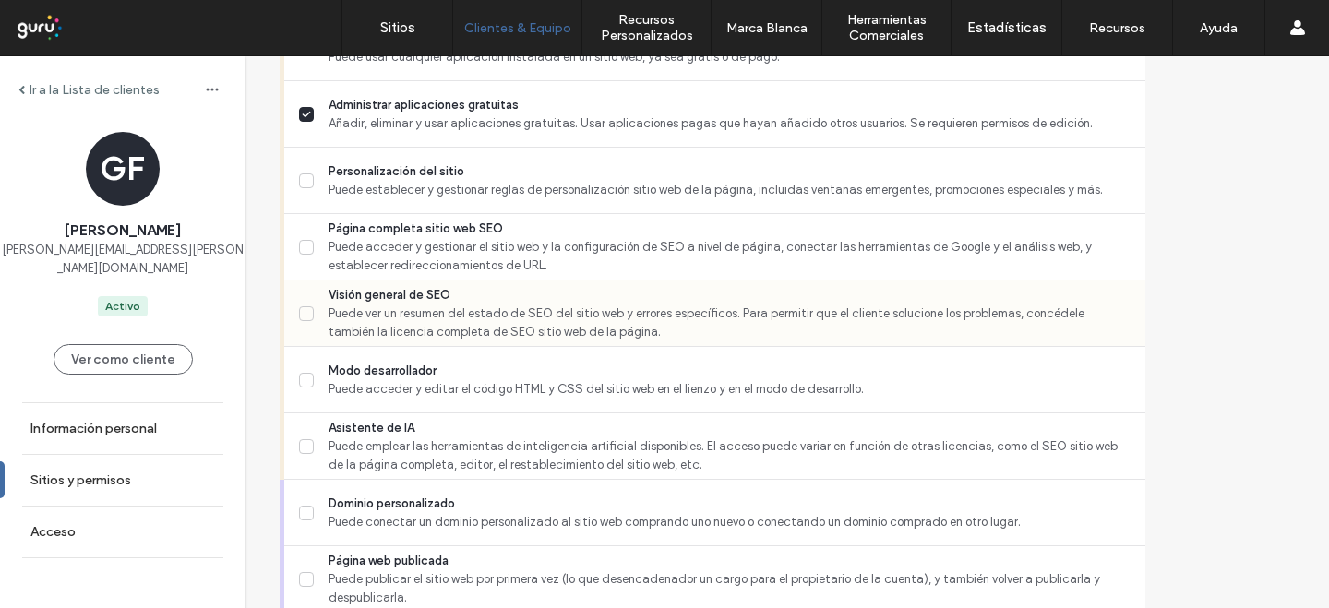
click at [311, 314] on icon at bounding box center [306, 313] width 9 height 7
click at [314, 248] on span at bounding box center [306, 247] width 15 height 15
click at [314, 174] on span at bounding box center [306, 181] width 15 height 15
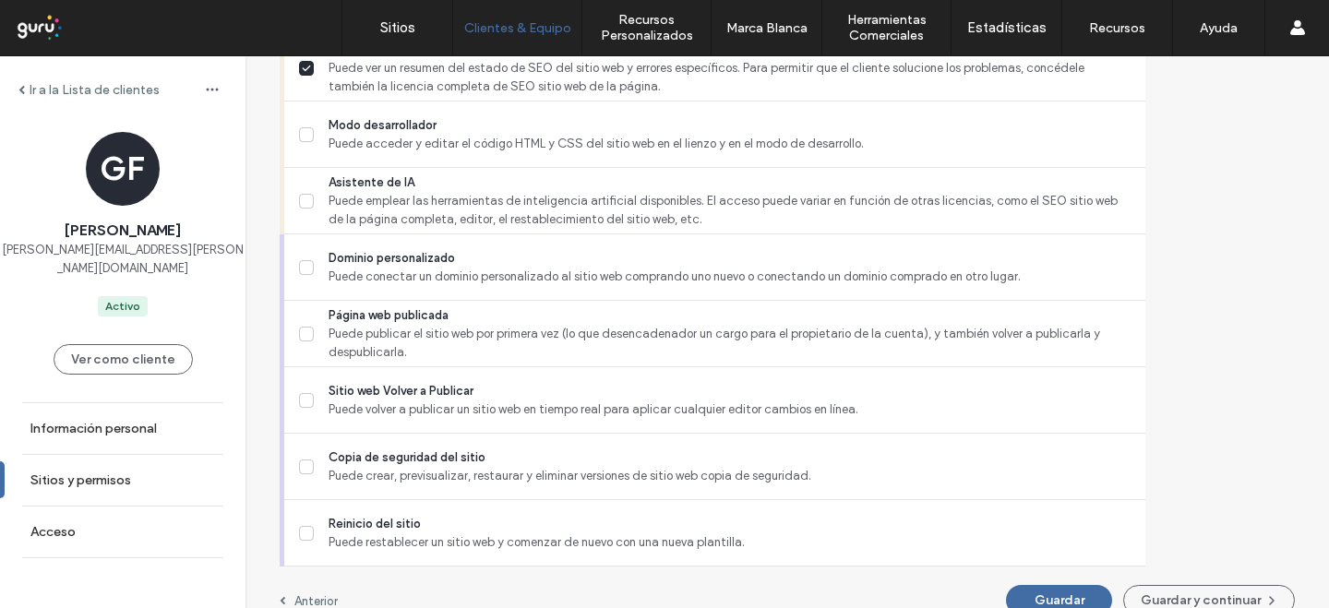
scroll to position [1761, 0]
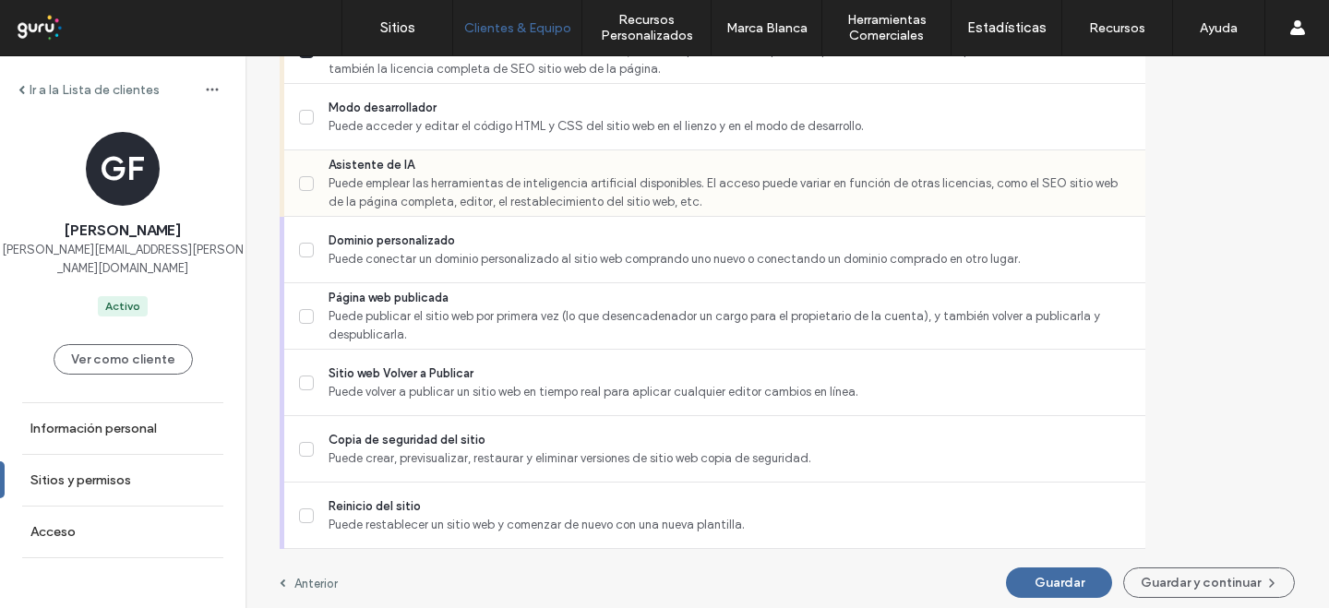
click at [311, 182] on icon at bounding box center [306, 183] width 9 height 7
click at [365, 121] on label "Modo desarrollador Puede acceder y editar el código HTML y CSS del sitio web en…" at bounding box center [715, 117] width 832 height 37
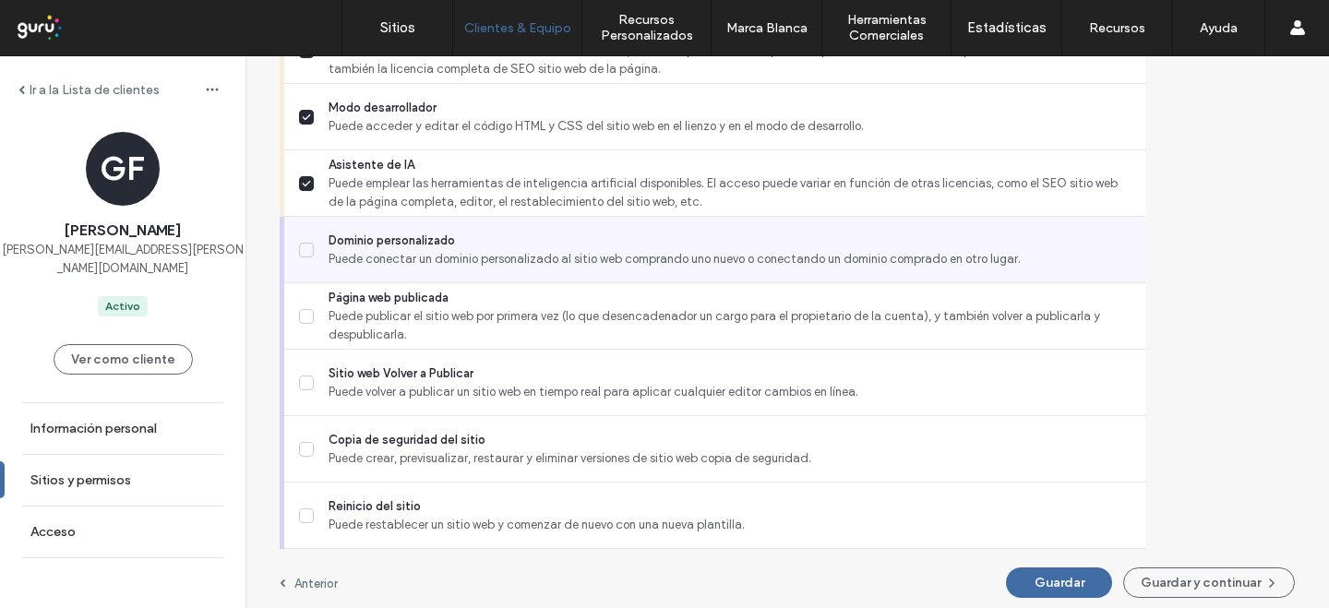
click at [311, 246] on icon at bounding box center [306, 249] width 9 height 7
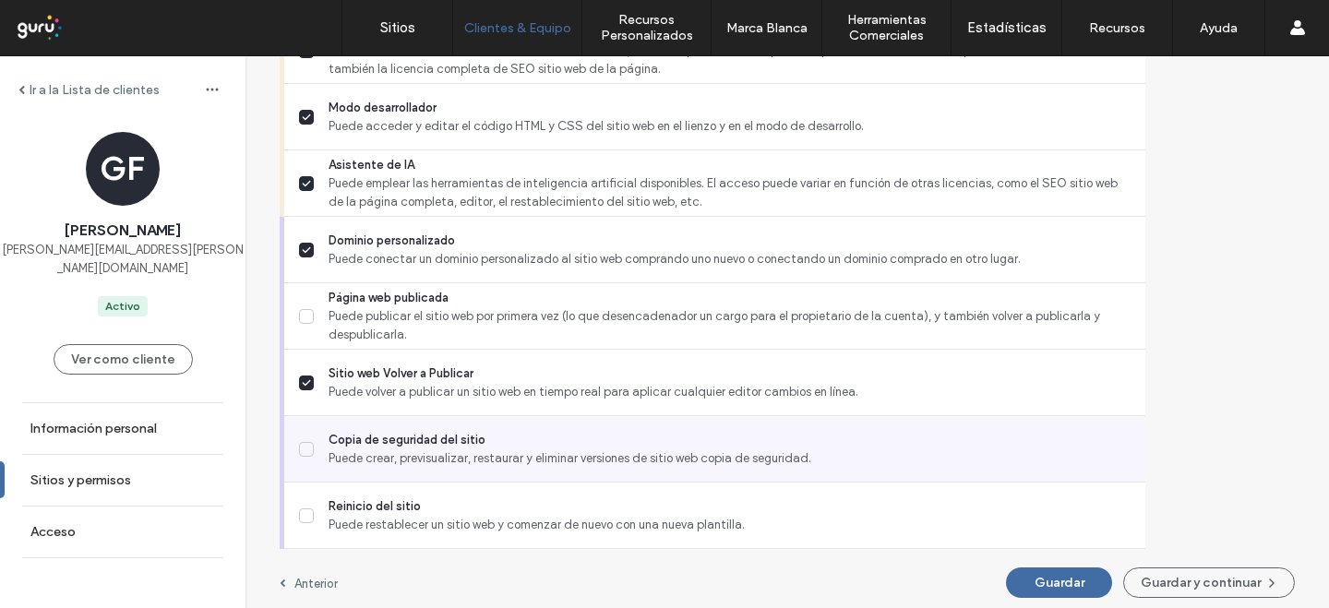
click at [358, 441] on label "Copia de seguridad del sitio Puede crear, previsualizar, restaurar y eliminar v…" at bounding box center [715, 449] width 832 height 37
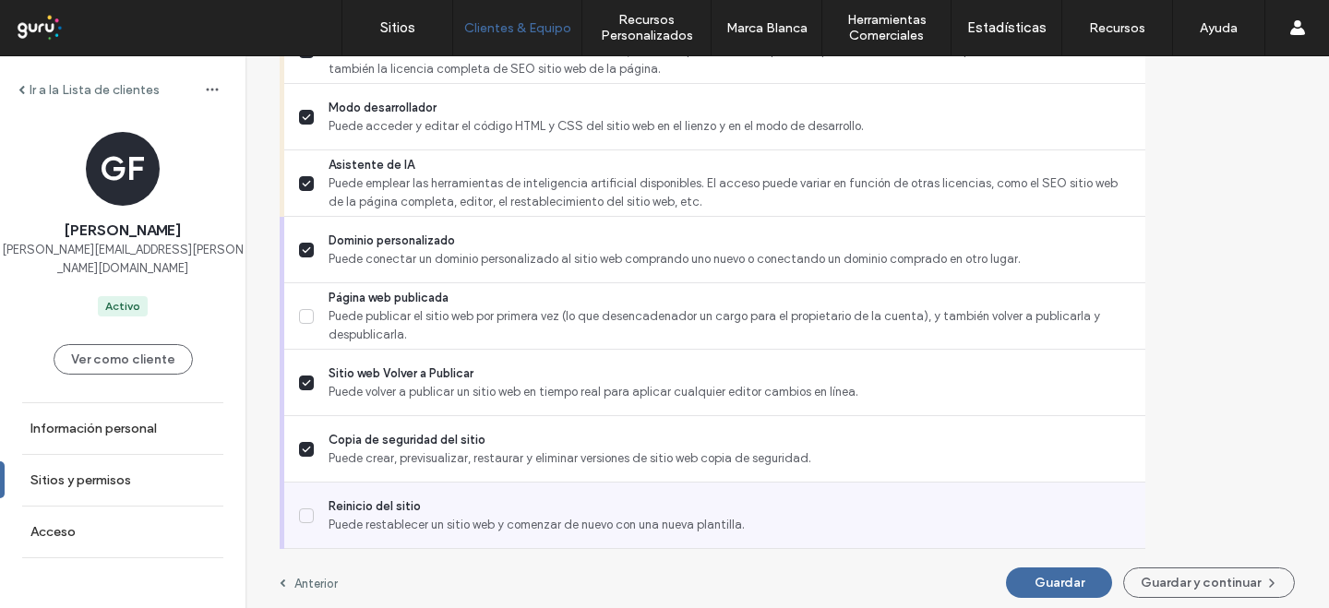
click at [311, 518] on icon at bounding box center [306, 515] width 9 height 7
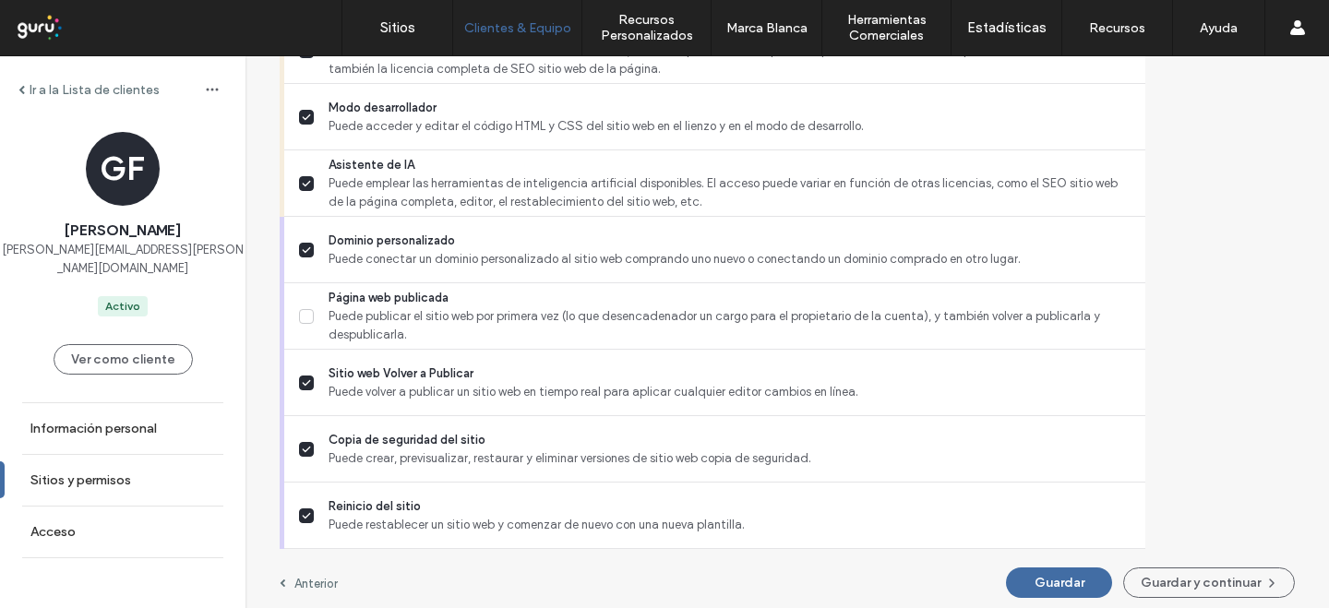
click at [1006, 569] on button "Guardar" at bounding box center [1059, 583] width 106 height 30
click at [162, 325] on div "Ver como cliente" at bounding box center [123, 360] width 139 height 86
click at [157, 344] on button "Ver como cliente" at bounding box center [123, 359] width 139 height 30
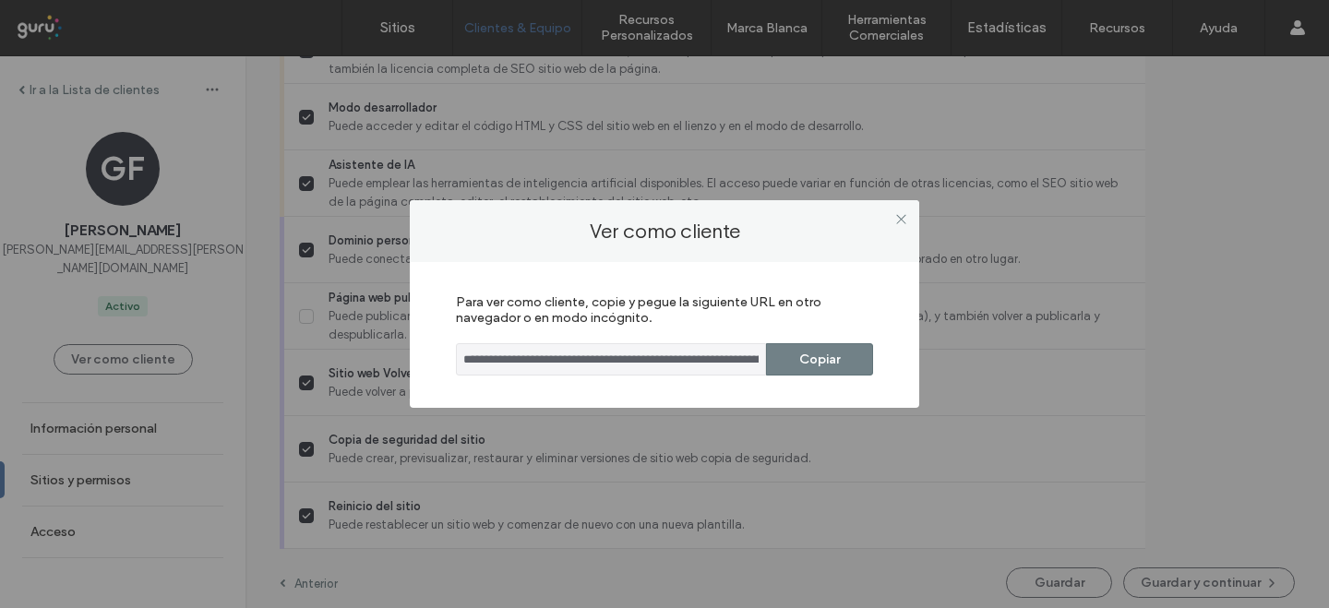
click at [837, 361] on button "Copiar" at bounding box center [819, 359] width 107 height 32
click at [905, 219] on icon at bounding box center [901, 219] width 14 height 14
